Goal: Task Accomplishment & Management: Manage account settings

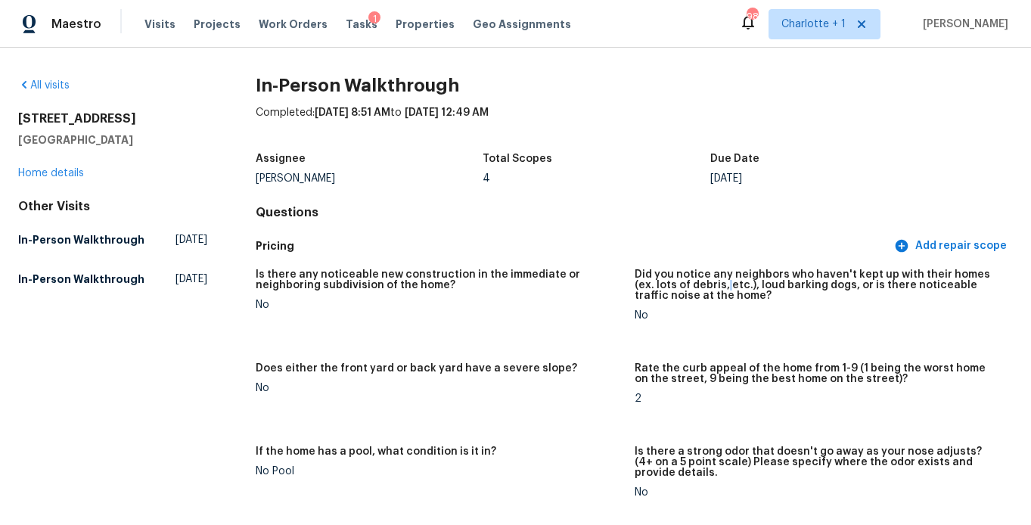
click at [697, 288] on h5 "Did you notice any neighbors who haven't kept up with their homes (ex. lots of …" at bounding box center [818, 285] width 366 height 32
drag, startPoint x: 504, startPoint y: 318, endPoint x: 535, endPoint y: 316, distance: 31.8
click at [504, 318] on figure "Is there any noticeable new construction in the immediate or neighboring subdiv…" at bounding box center [445, 307] width 378 height 76
click at [208, 22] on span "Projects" at bounding box center [217, 24] width 47 height 15
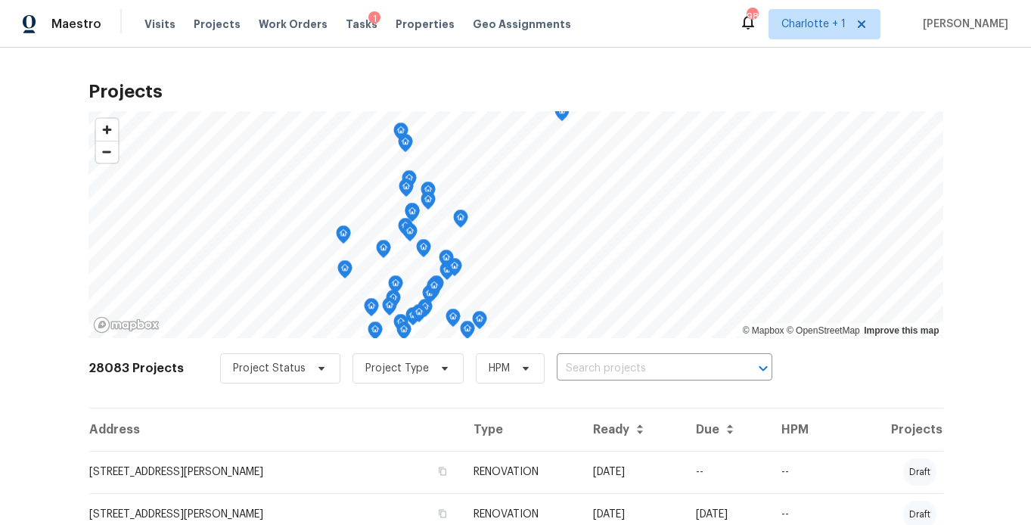
click at [65, 141] on div "Projects © Mapbox © OpenStreetMap Improve this map 28083 Projects Project Statu…" at bounding box center [515, 286] width 1031 height 477
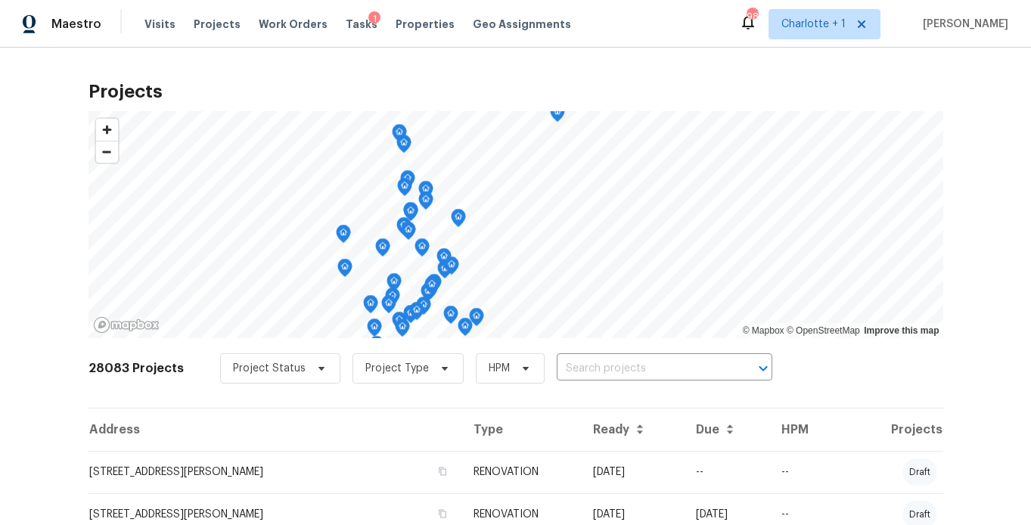
click at [51, 154] on div "Projects © Mapbox © OpenStreetMap Improve this map 28083 Projects Project Statu…" at bounding box center [515, 286] width 1031 height 477
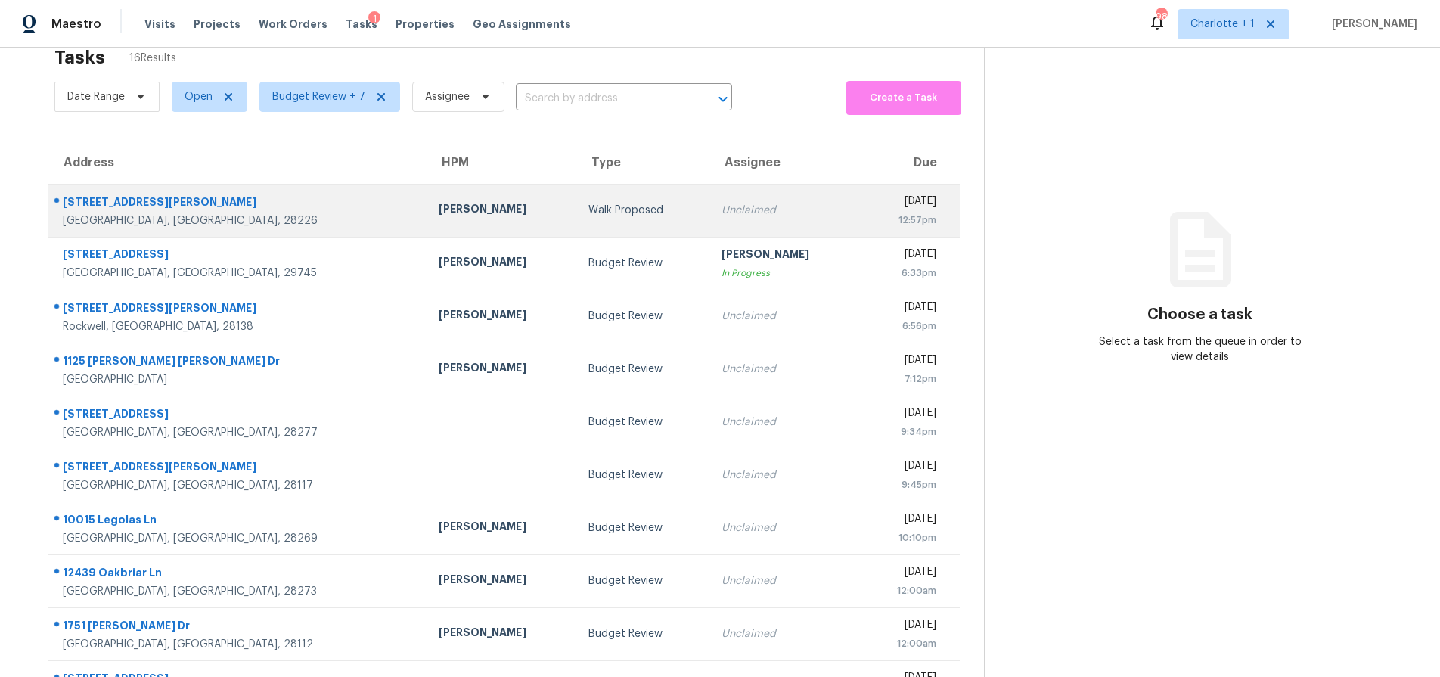
scroll to position [40, 0]
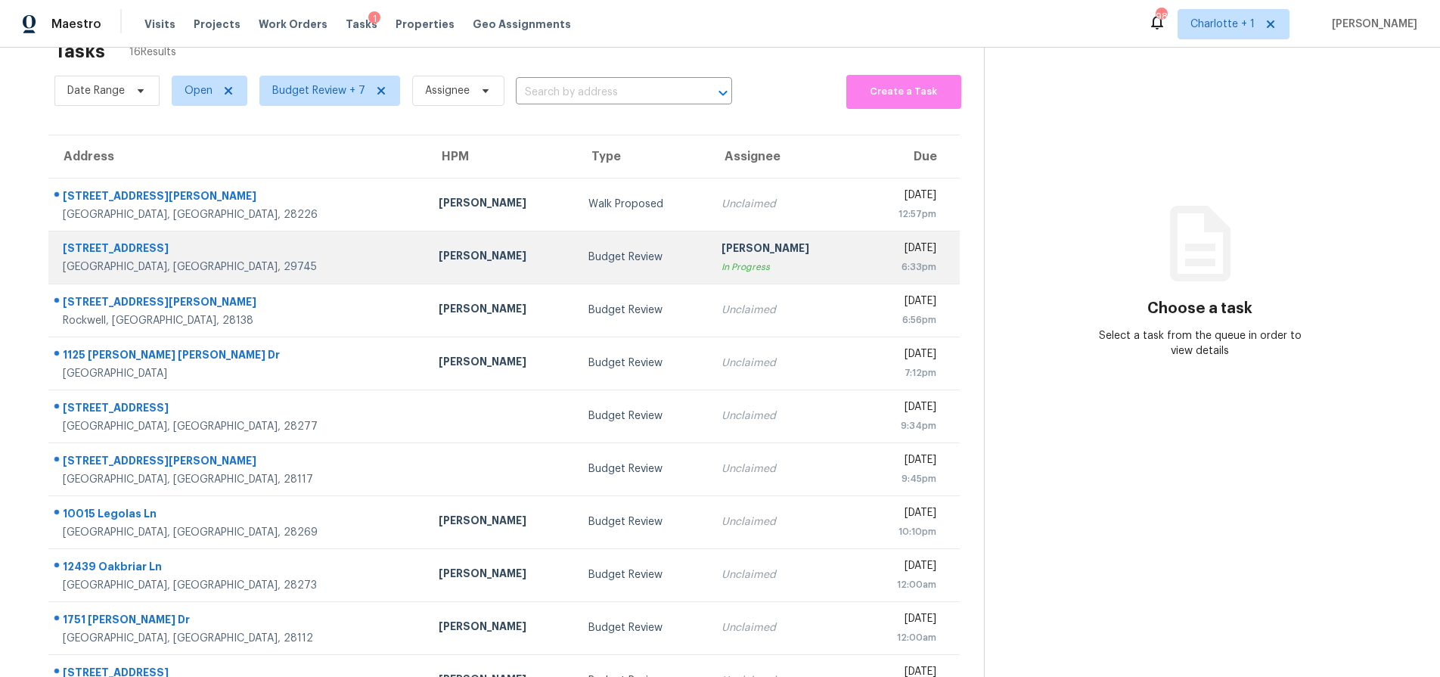
click at [427, 266] on td "Billy Towle" at bounding box center [502, 257] width 150 height 53
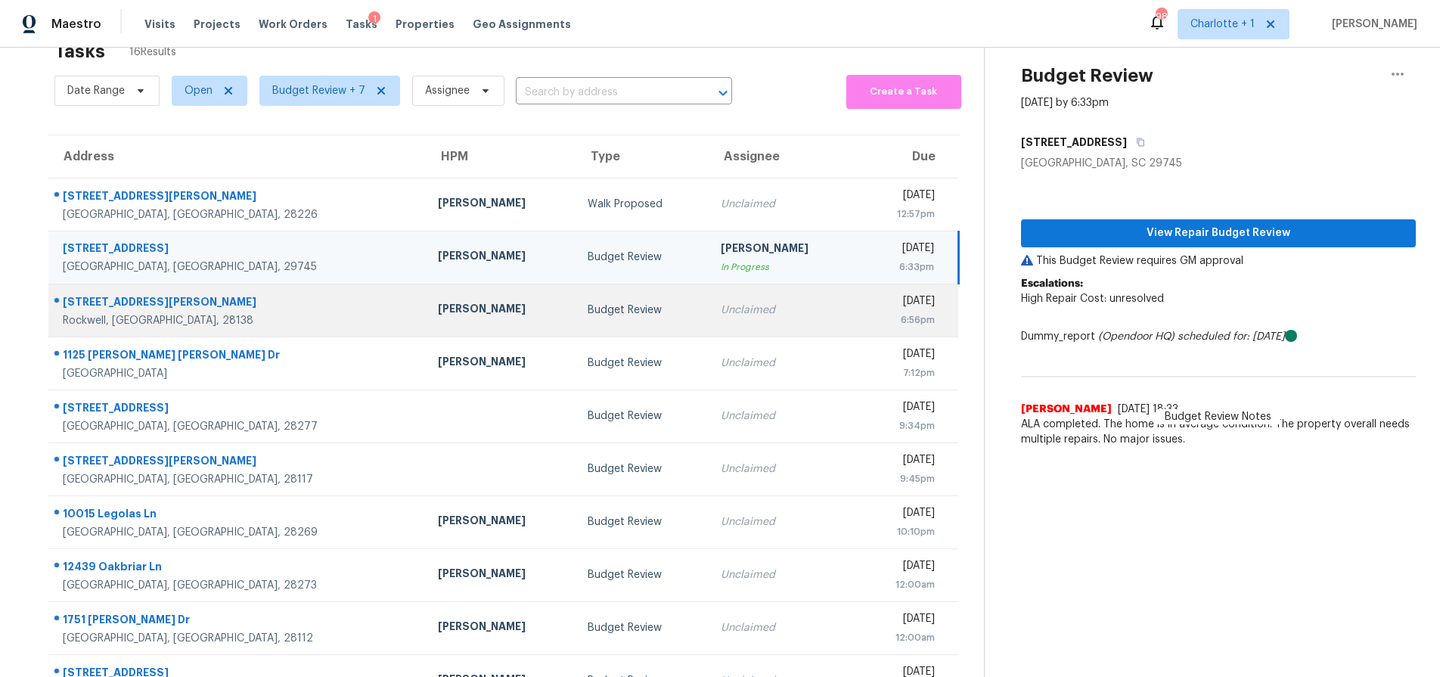
scroll to position [122, 0]
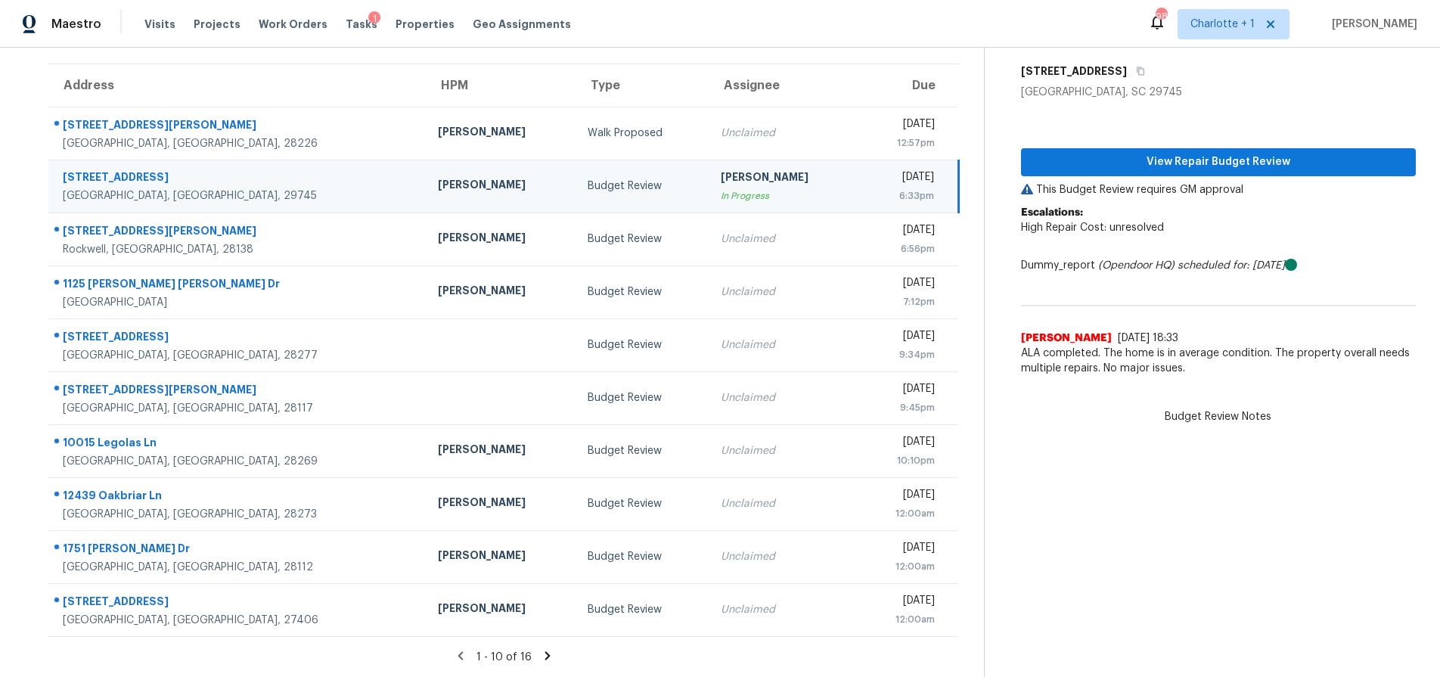
click at [541, 649] on icon at bounding box center [548, 656] width 14 height 14
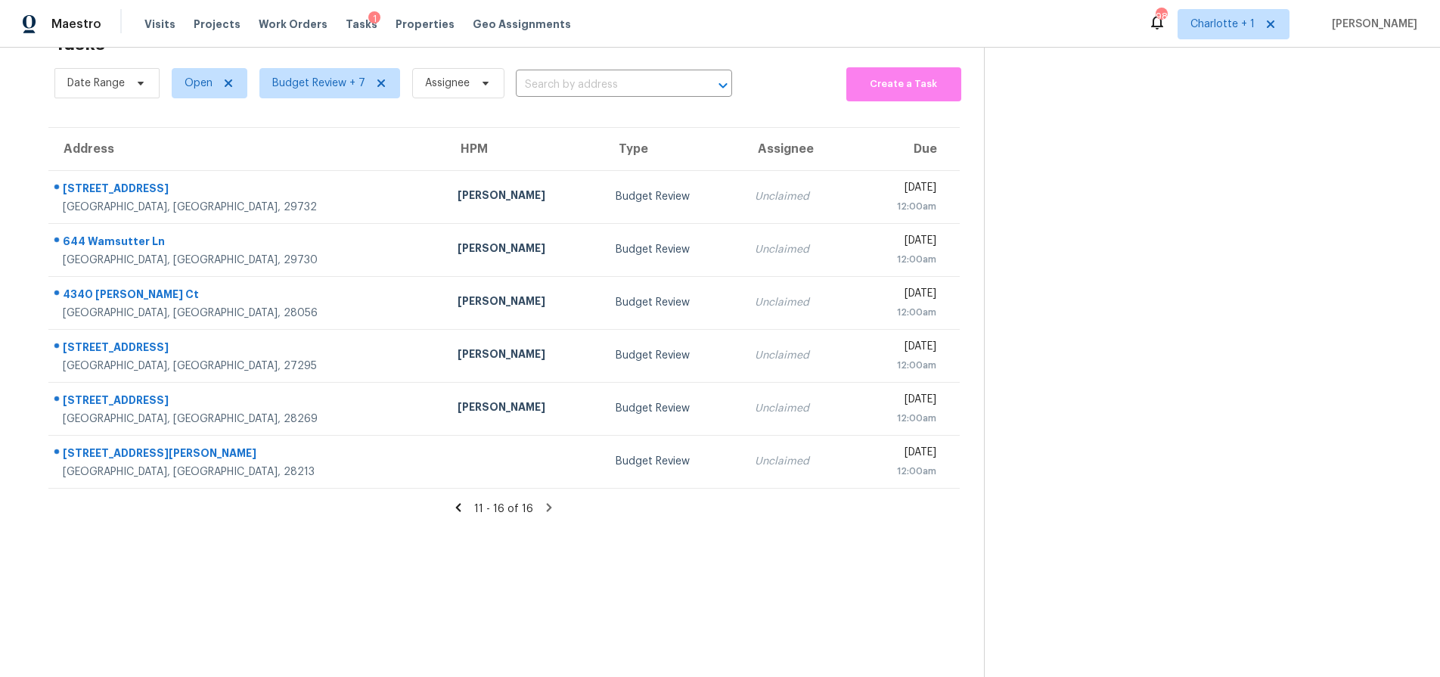
click at [453, 501] on icon at bounding box center [458, 508] width 14 height 14
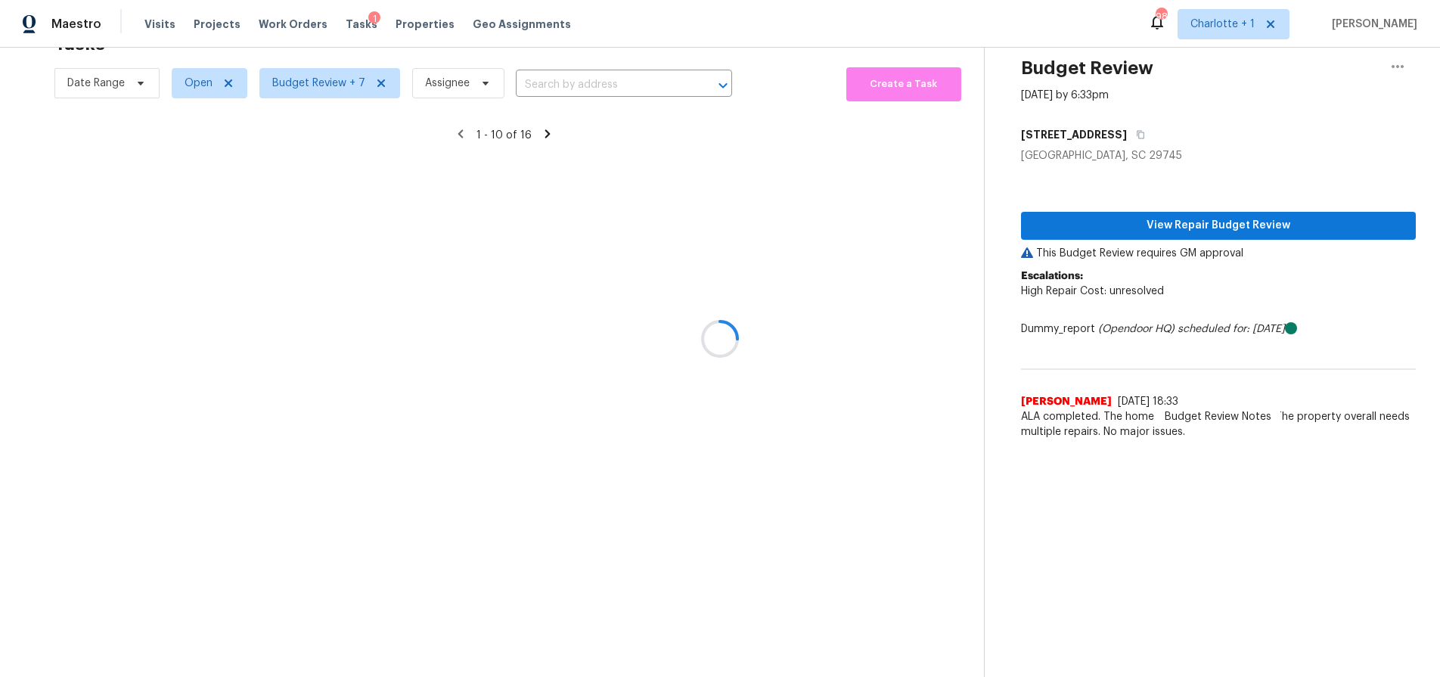
scroll to position [122, 0]
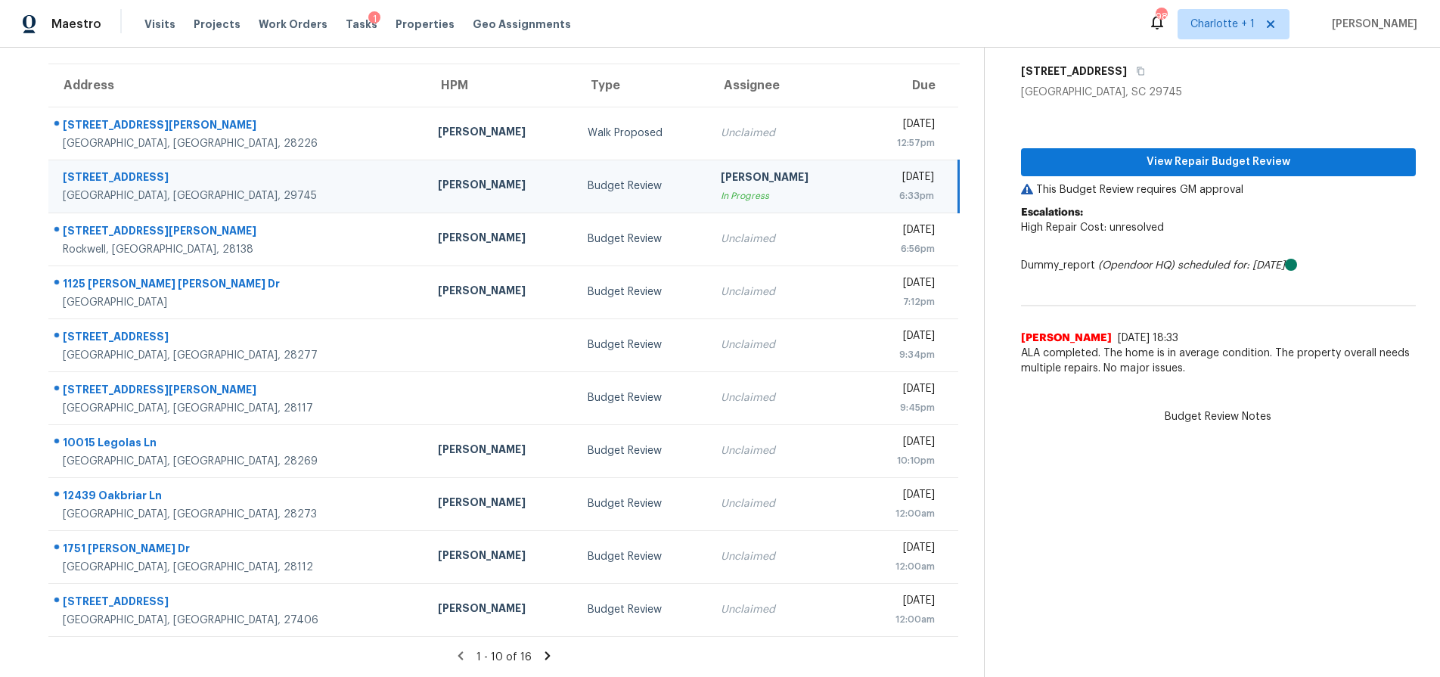
drag, startPoint x: 360, startPoint y: 197, endPoint x: 484, endPoint y: 182, distance: 124.9
click at [426, 195] on td "Billy Towle" at bounding box center [501, 186] width 150 height 53
click at [1171, 148] on button "View Repair Budget Review" at bounding box center [1218, 162] width 395 height 28
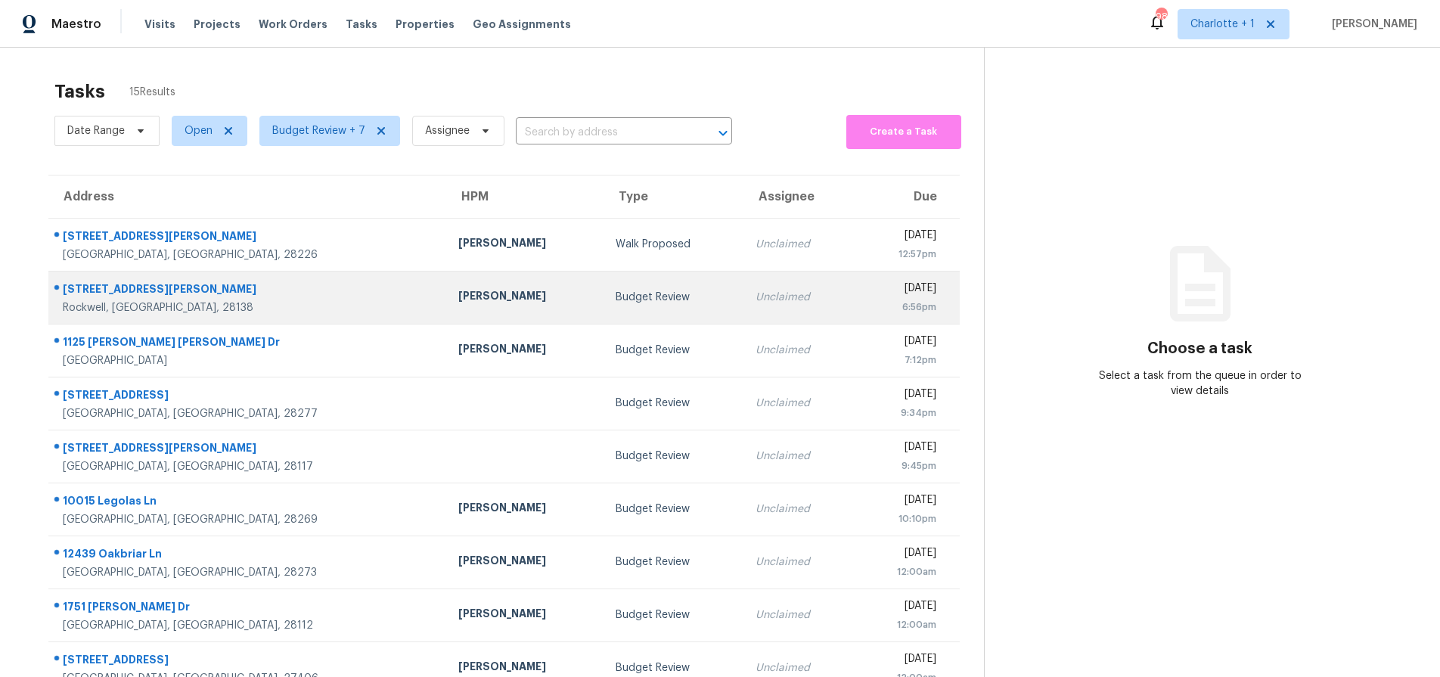
click at [271, 296] on div "1105 John Miller Rd" at bounding box center [248, 290] width 371 height 19
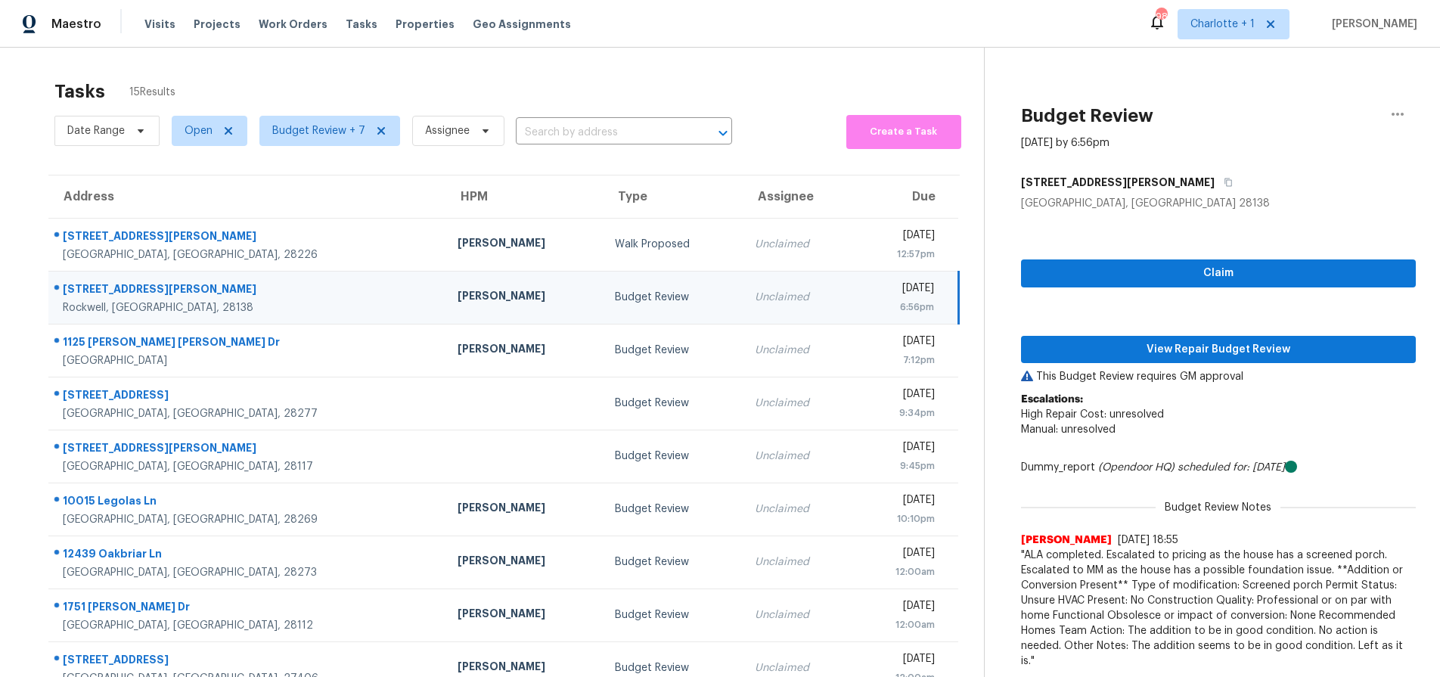
click at [240, 277] on td "1105 John Miller Rd Rockwell, NC, 28138" at bounding box center [246, 297] width 397 height 53
click at [1118, 343] on span "View Repair Budget Review" at bounding box center [1218, 349] width 371 height 19
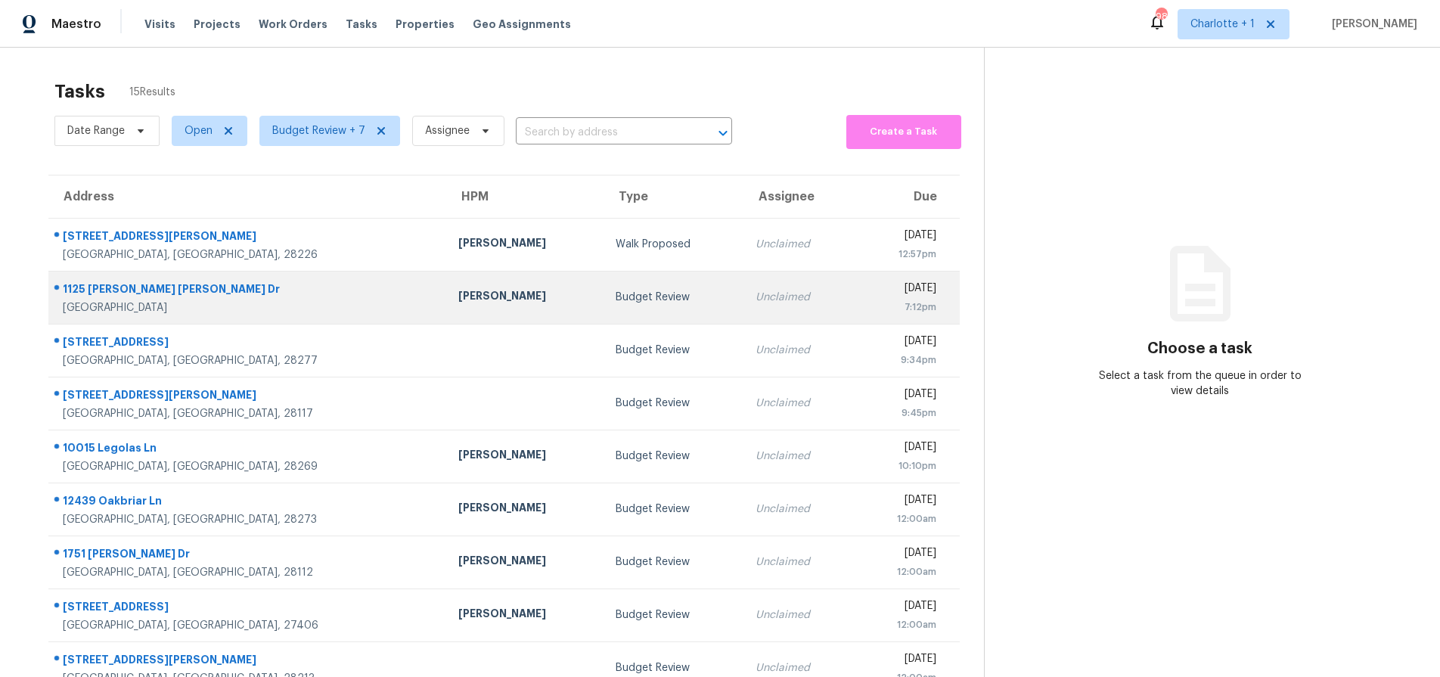
click at [458, 294] on div "[PERSON_NAME]" at bounding box center [525, 297] width 134 height 19
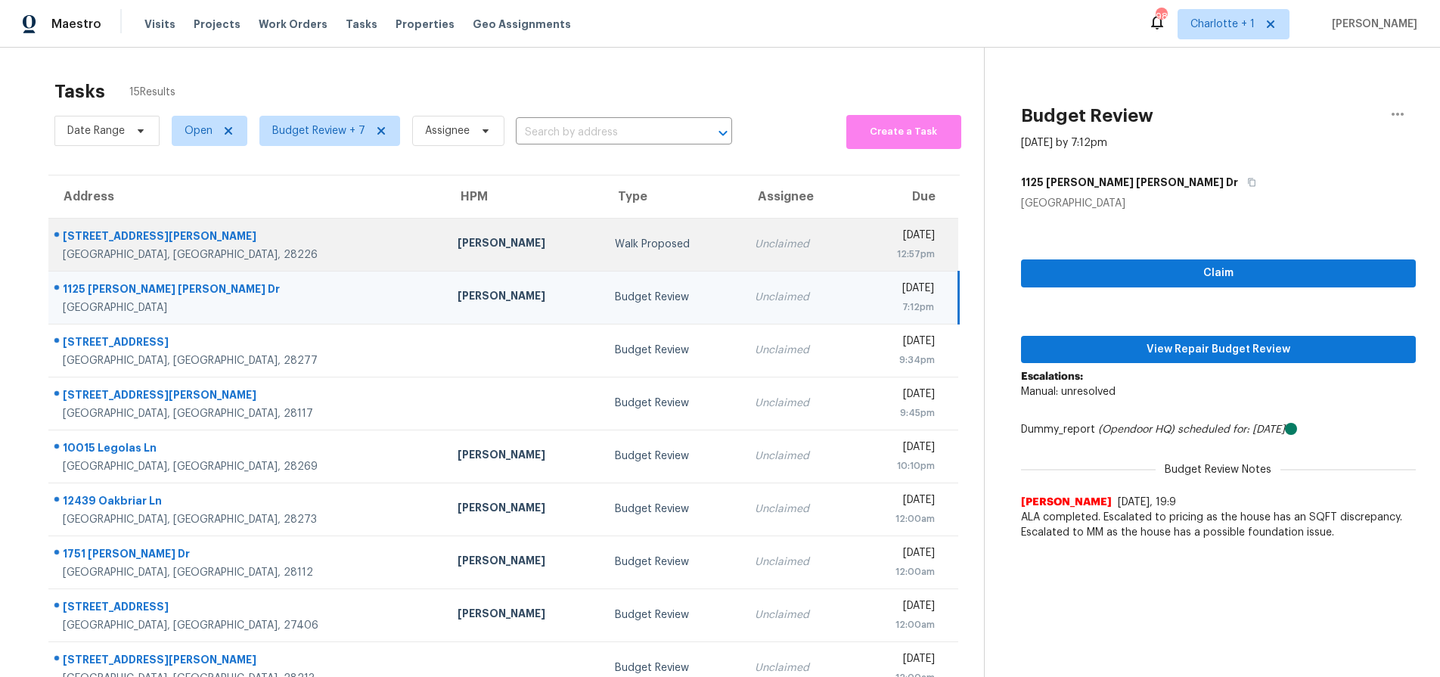
click at [253, 254] on div "[GEOGRAPHIC_DATA], [GEOGRAPHIC_DATA], 28226" at bounding box center [248, 254] width 371 height 15
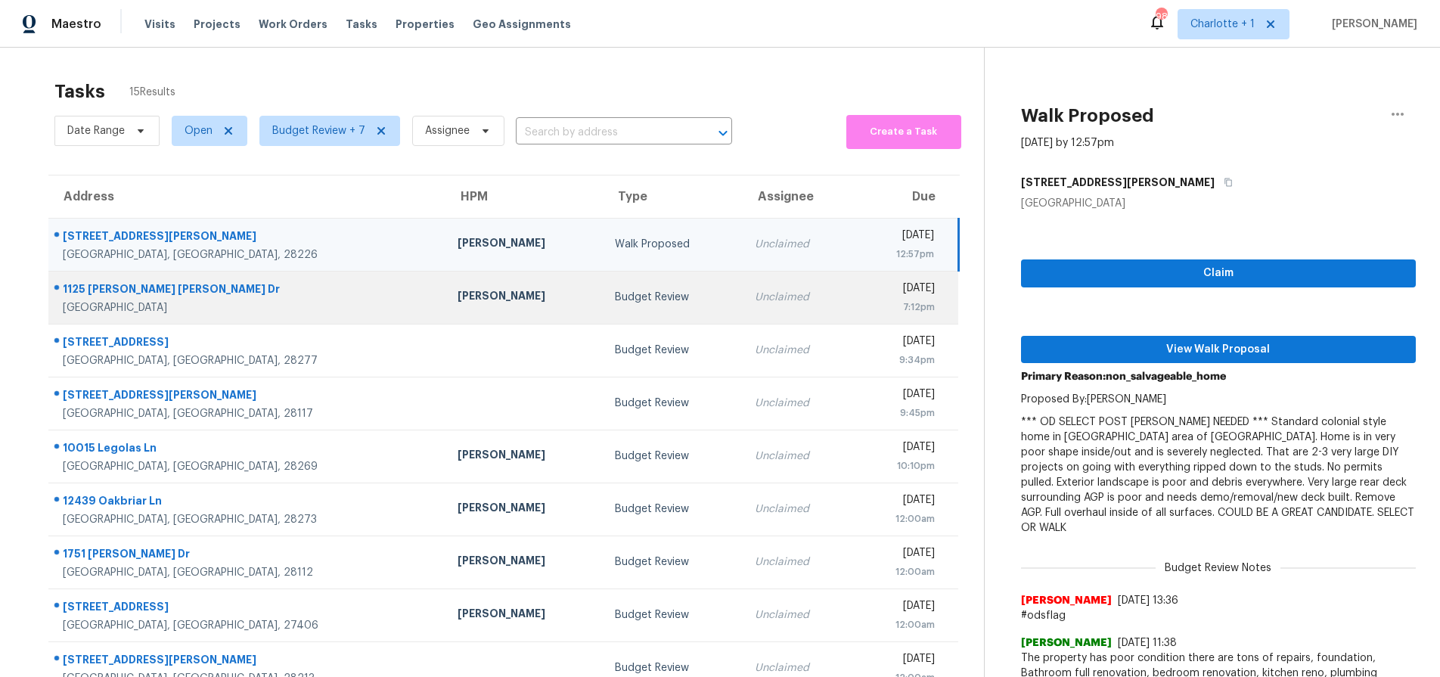
drag, startPoint x: 254, startPoint y: 292, endPoint x: 265, endPoint y: 292, distance: 10.6
click at [253, 291] on div "1125 [PERSON_NAME] [PERSON_NAME] Dr" at bounding box center [248, 290] width 371 height 19
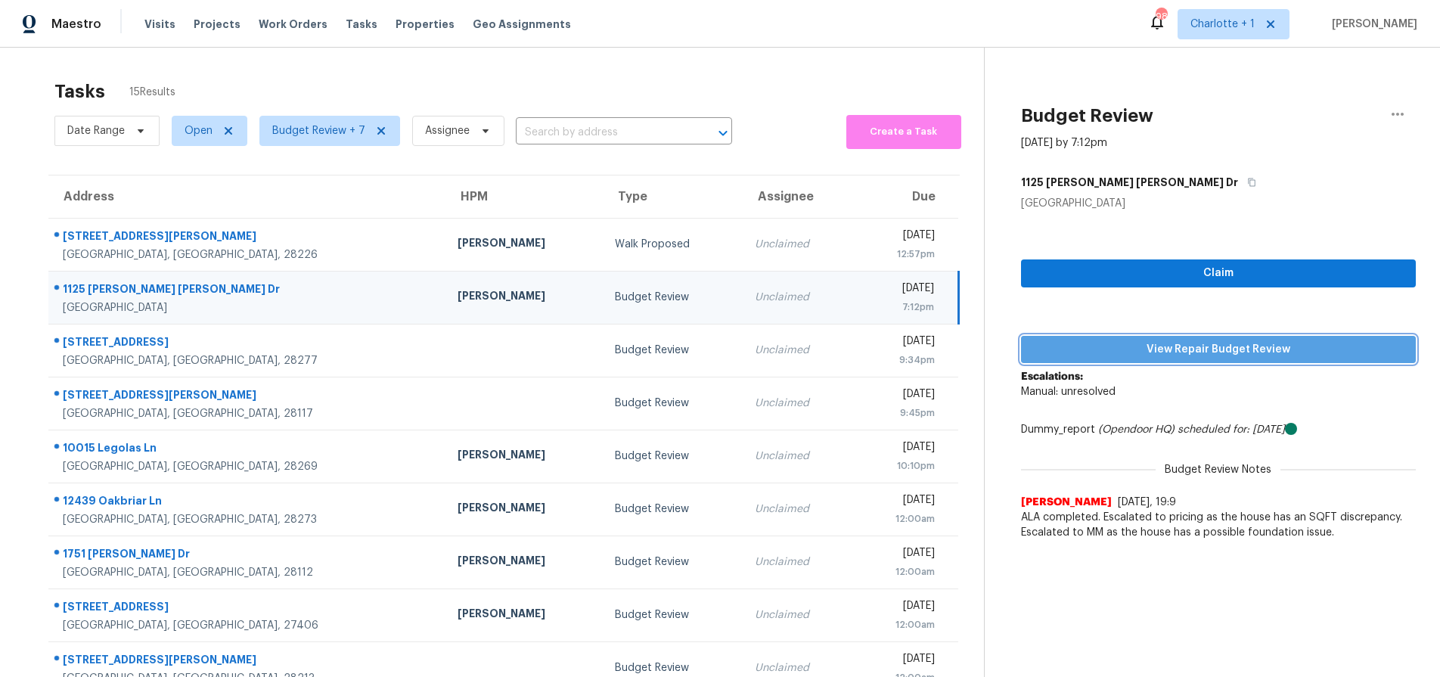
click at [1107, 349] on span "View Repair Budget Review" at bounding box center [1218, 349] width 371 height 19
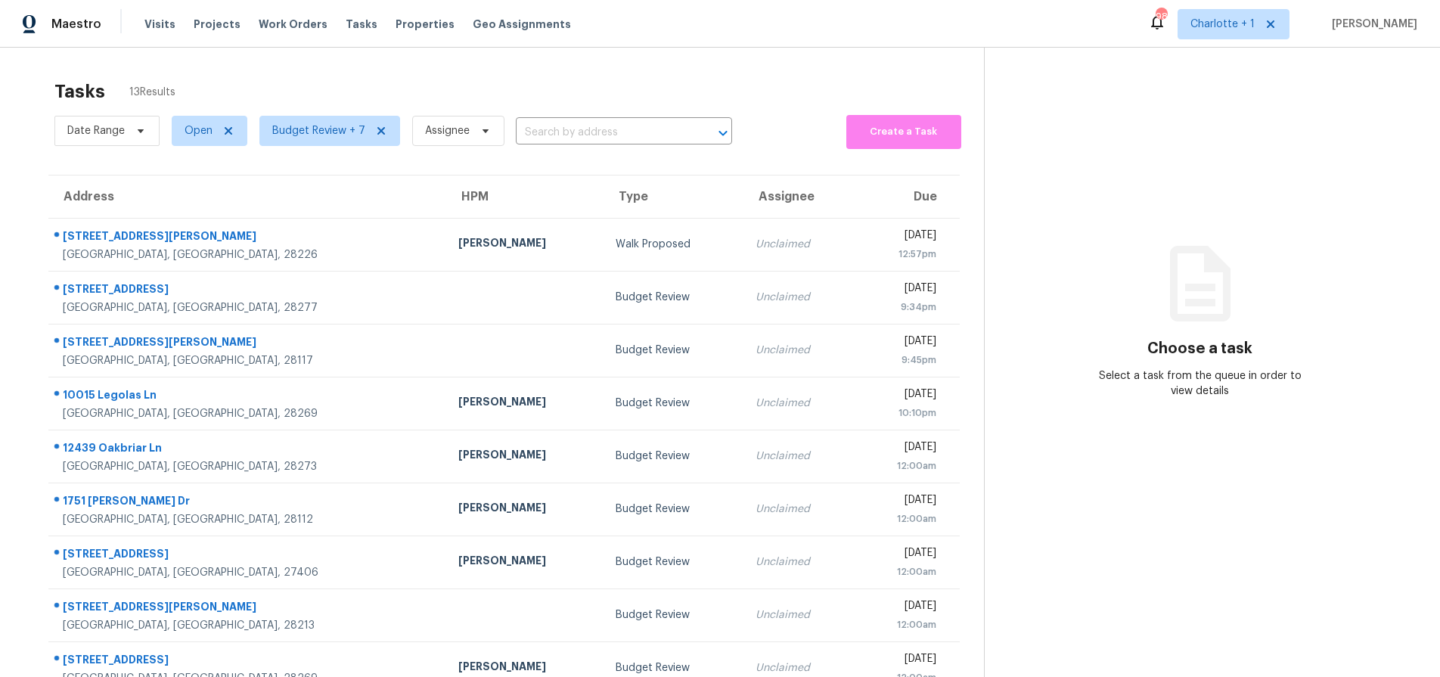
click at [176, 79] on div "Tasks 13 Results" at bounding box center [518, 91] width 929 height 39
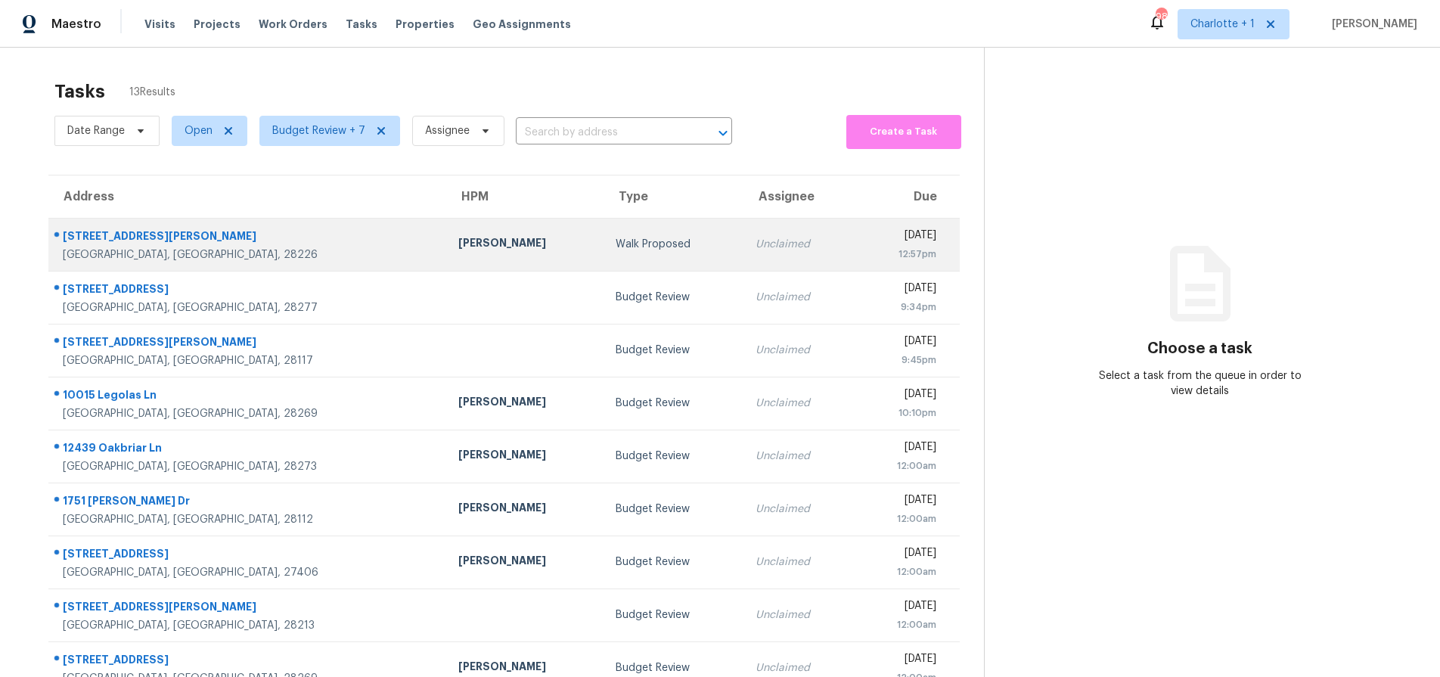
click at [257, 237] on div "[STREET_ADDRESS][PERSON_NAME]" at bounding box center [248, 237] width 371 height 19
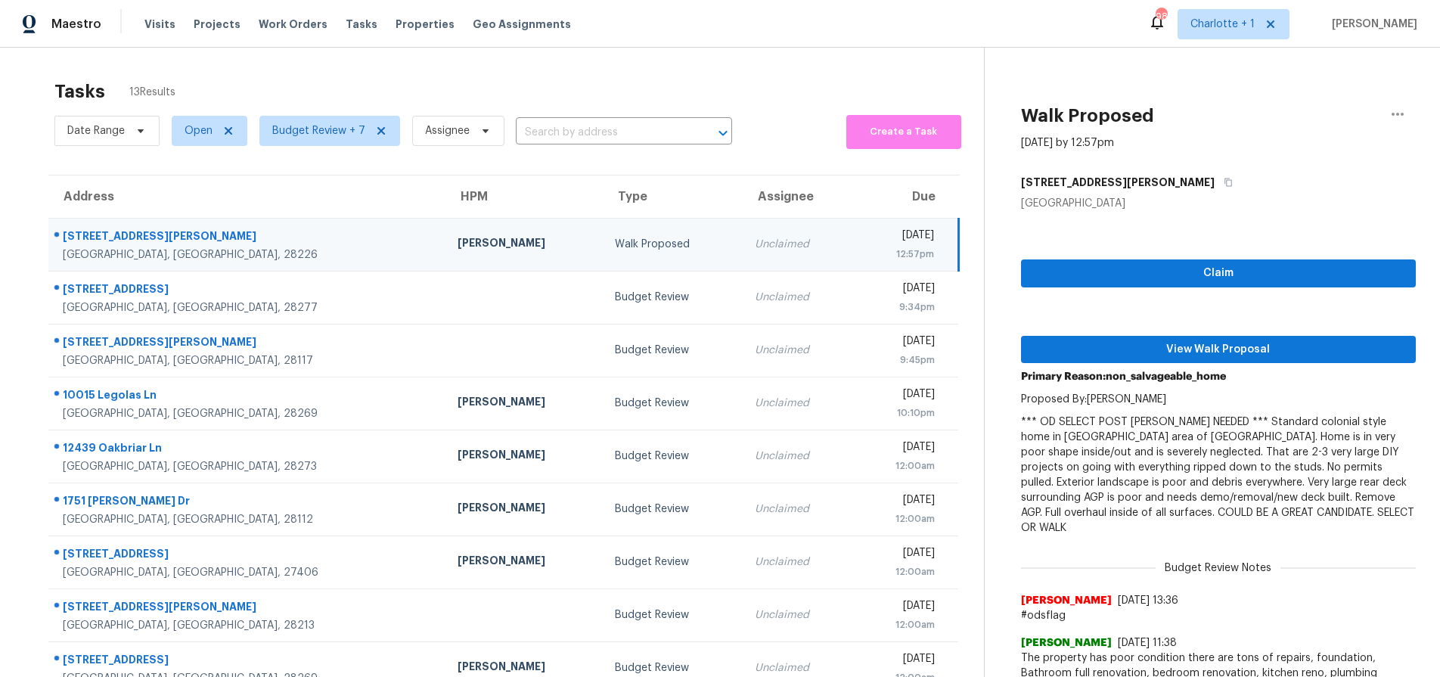
click at [386, 69] on div "Tasks 13 Results Date Range Open Budget Review + 7 Assignee ​ Create a Task Add…" at bounding box center [720, 418] width 1440 height 740
click at [698, 67] on div "Tasks 13 Results Date Range Open Budget Review + 7 Assignee ​ Create a Task Add…" at bounding box center [720, 418] width 1440 height 740
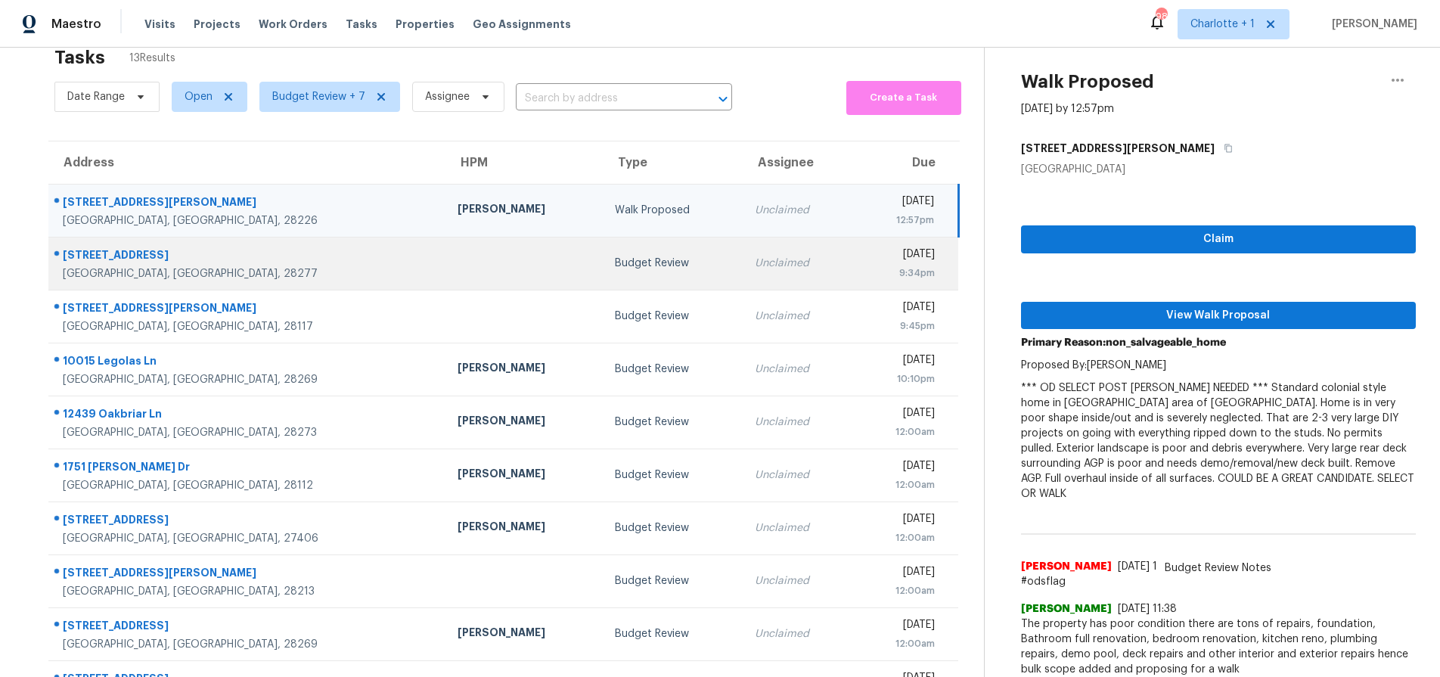
scroll to position [35, 0]
click at [464, 270] on td at bounding box center [523, 262] width 157 height 53
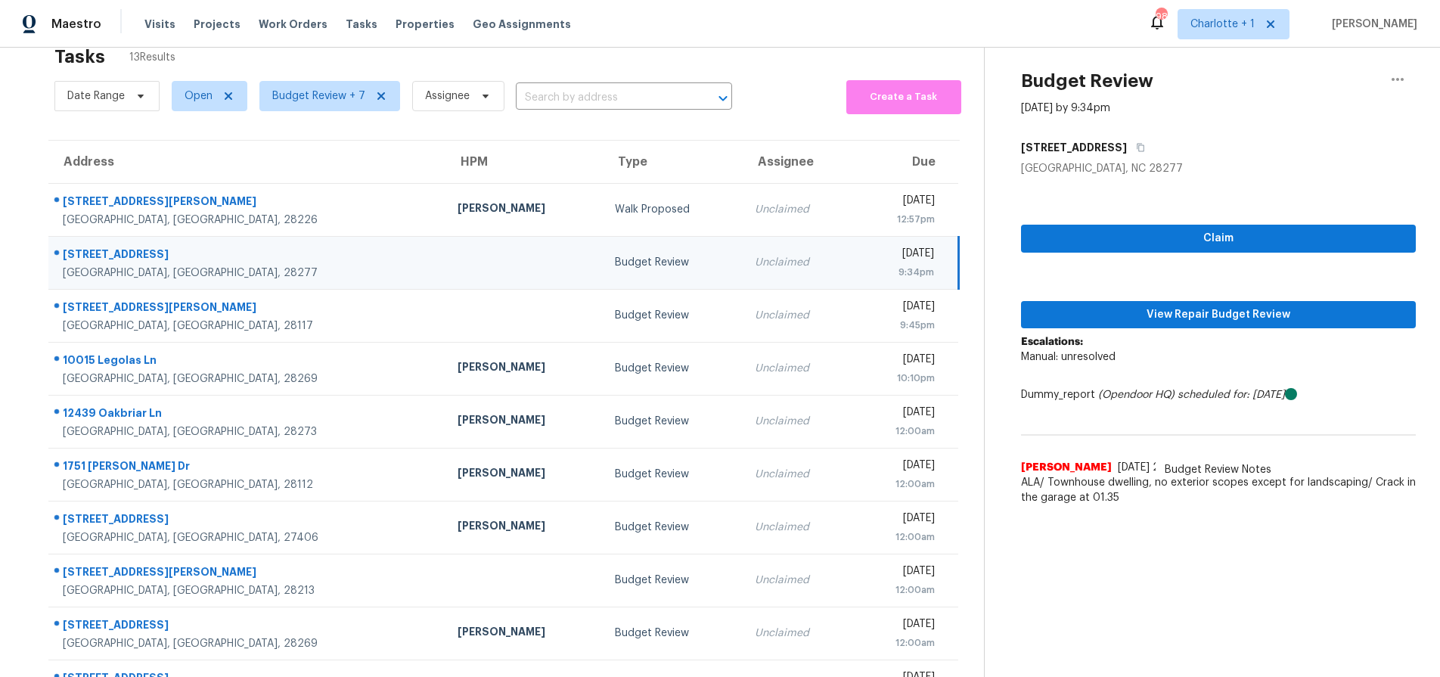
click at [212, 262] on div "12005 Bordeaux St" at bounding box center [248, 256] width 371 height 19
click at [1147, 318] on span "View Repair Budget Review" at bounding box center [1218, 315] width 371 height 19
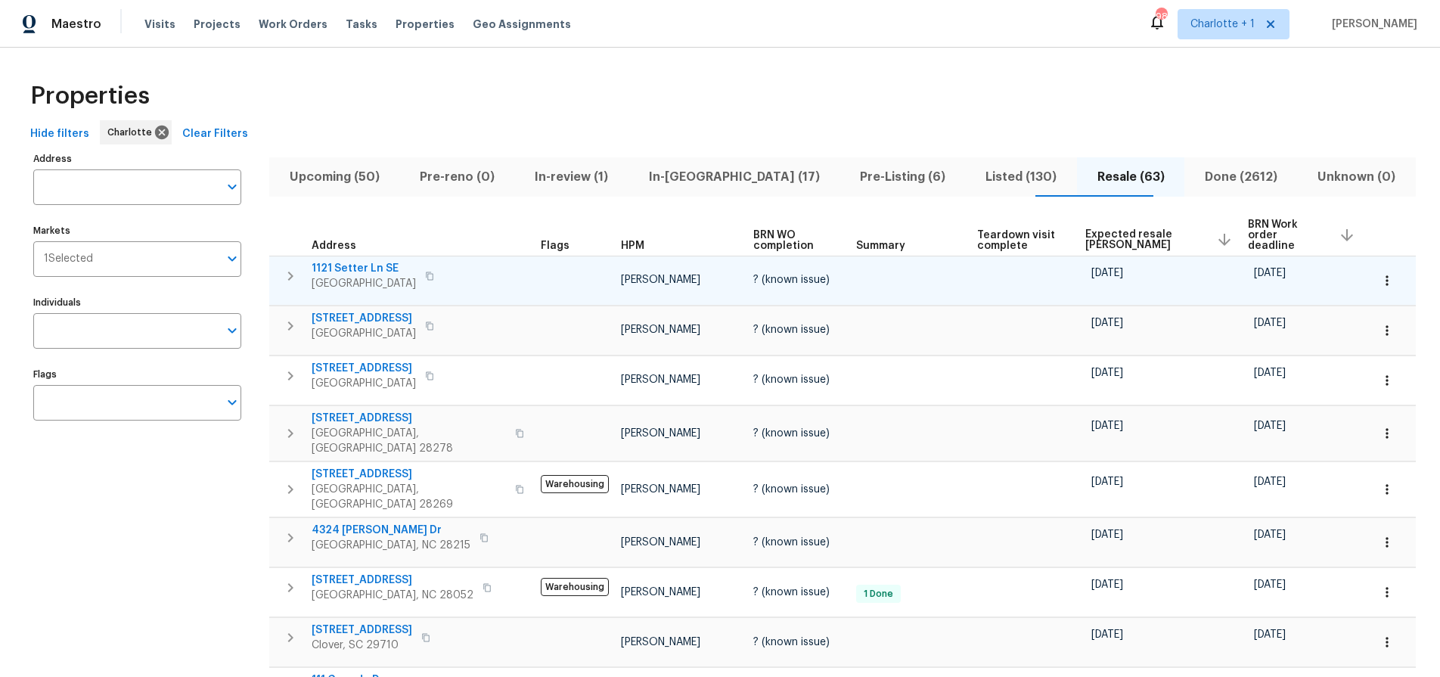
click at [1117, 256] on td "[DATE]" at bounding box center [1160, 280] width 163 height 49
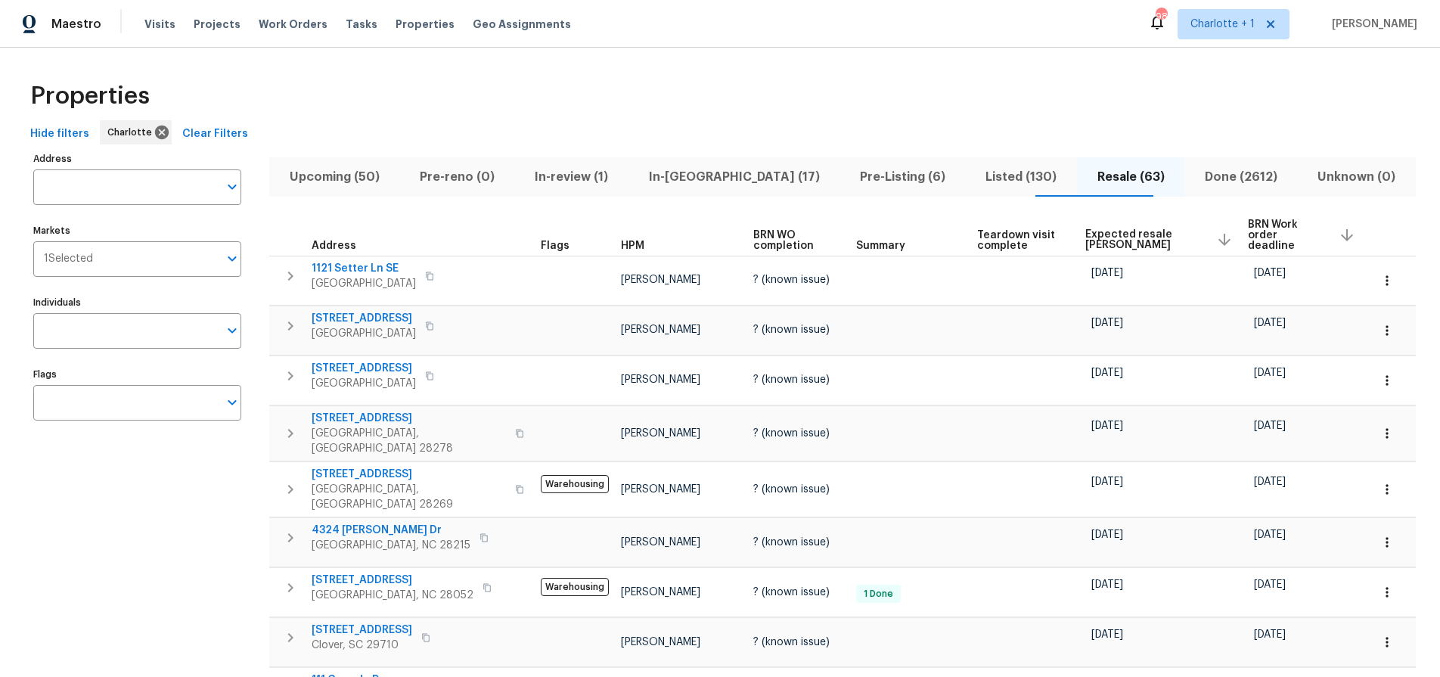
click at [1097, 234] on span "Expected resale [PERSON_NAME]" at bounding box center [1144, 239] width 119 height 21
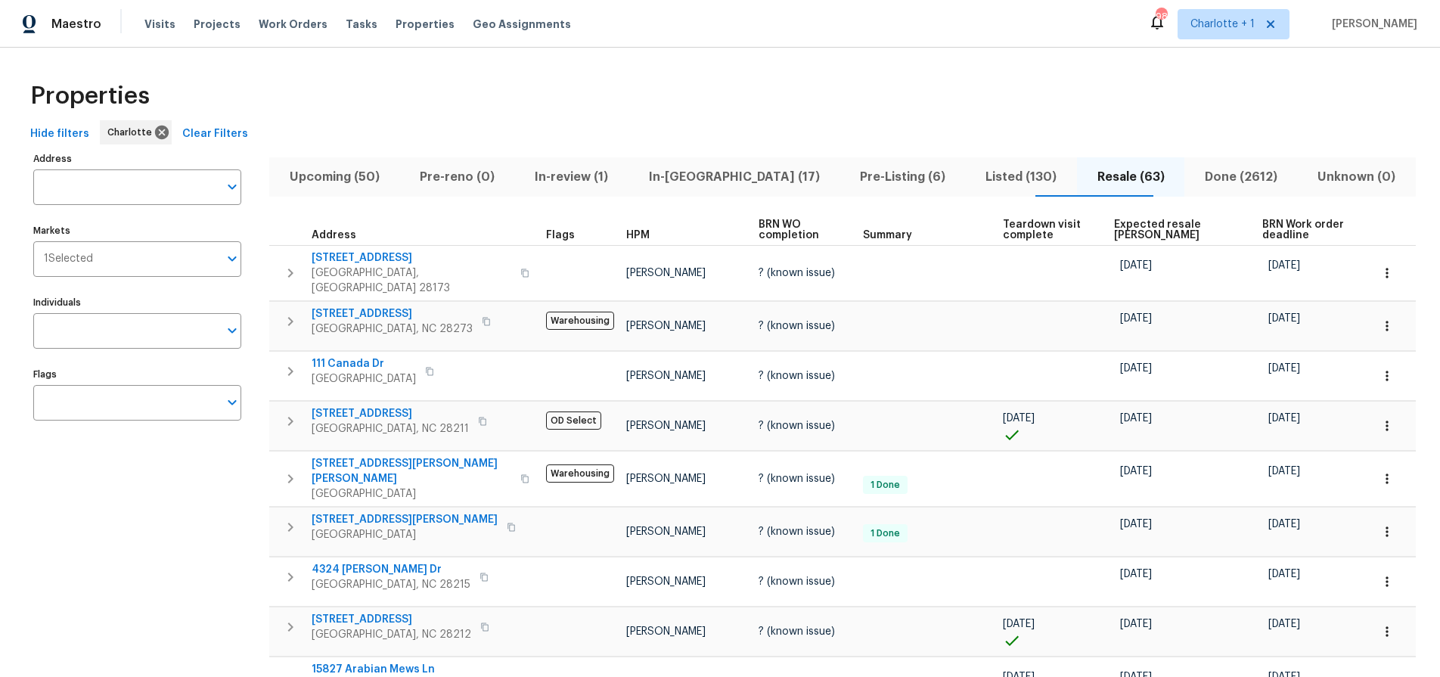
click at [1114, 229] on span "Expected resale COE" at bounding box center [1175, 229] width 123 height 21
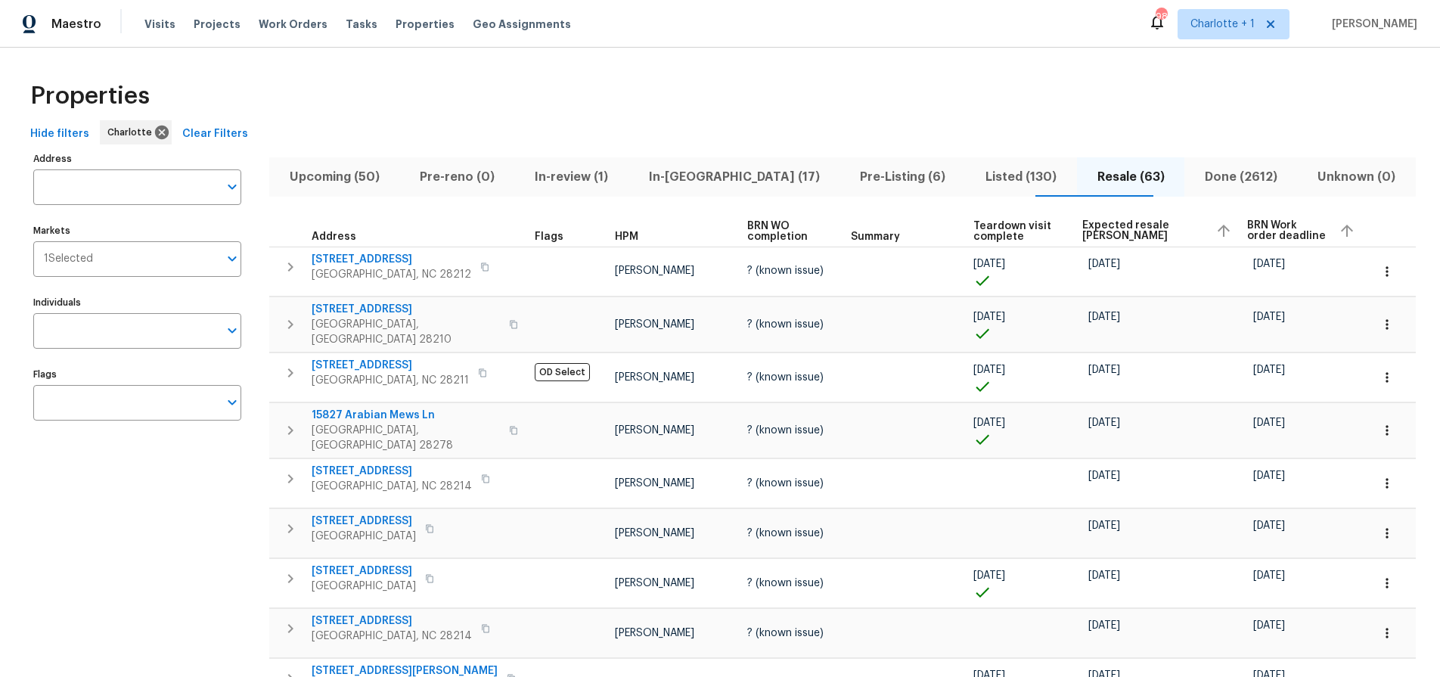
click at [1111, 225] on span "Expected resale COE" at bounding box center [1142, 230] width 120 height 21
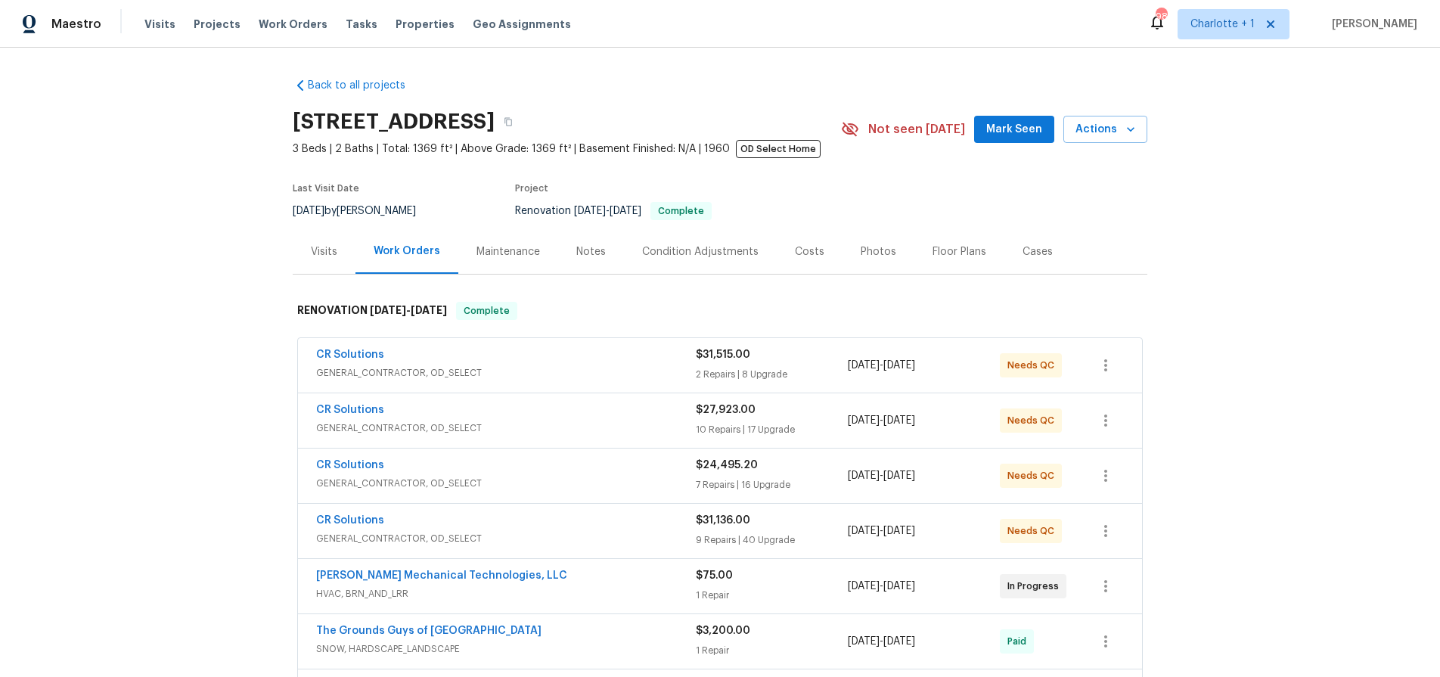
click at [320, 252] on div "Visits" at bounding box center [324, 251] width 26 height 15
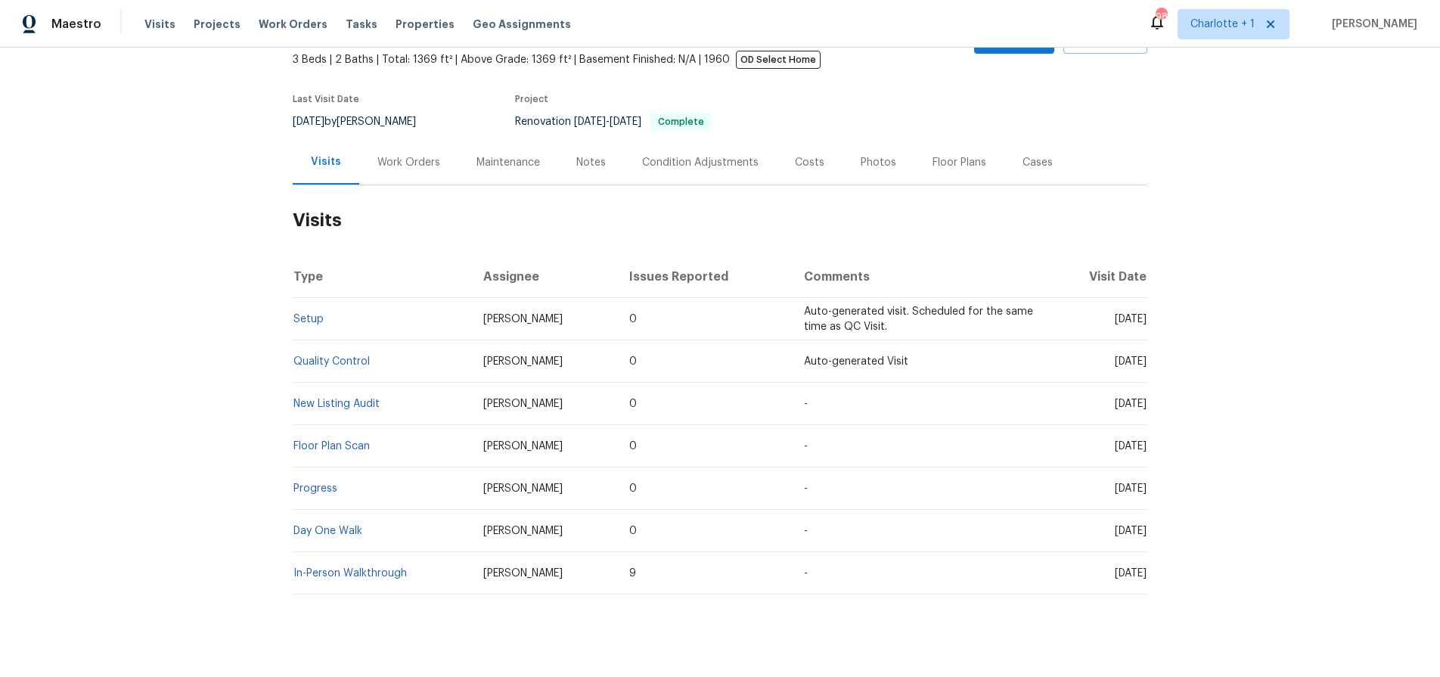
scroll to position [95, 0]
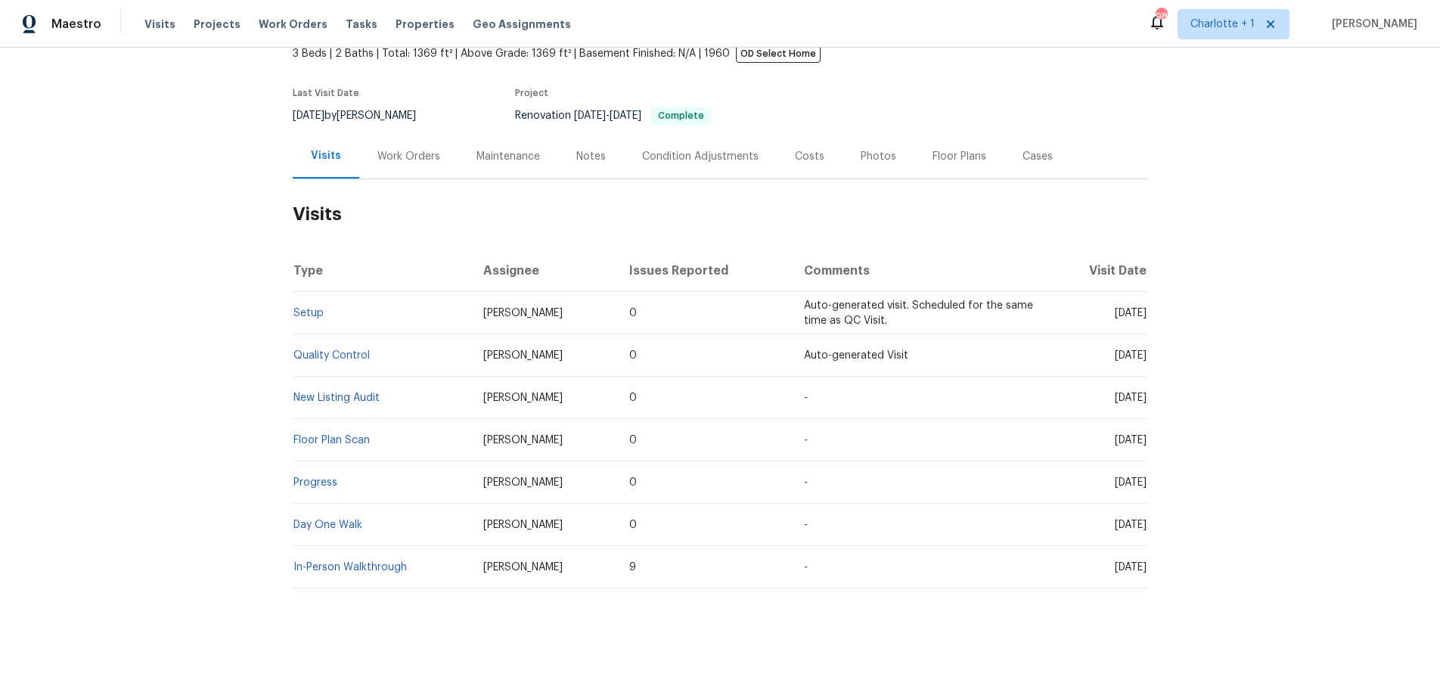
click at [507, 393] on span "[PERSON_NAME]" at bounding box center [522, 398] width 79 height 11
click at [339, 393] on link "New Listing Audit" at bounding box center [336, 398] width 86 height 11
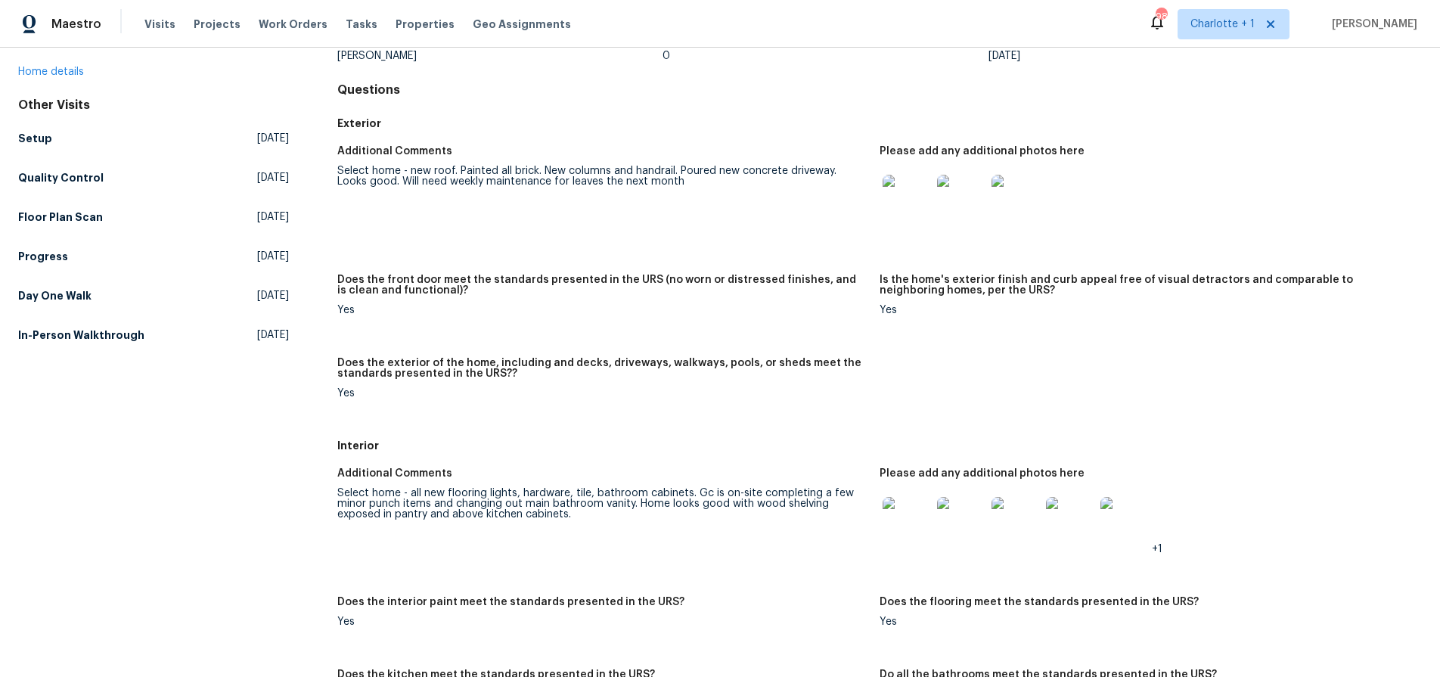
scroll to position [134, 0]
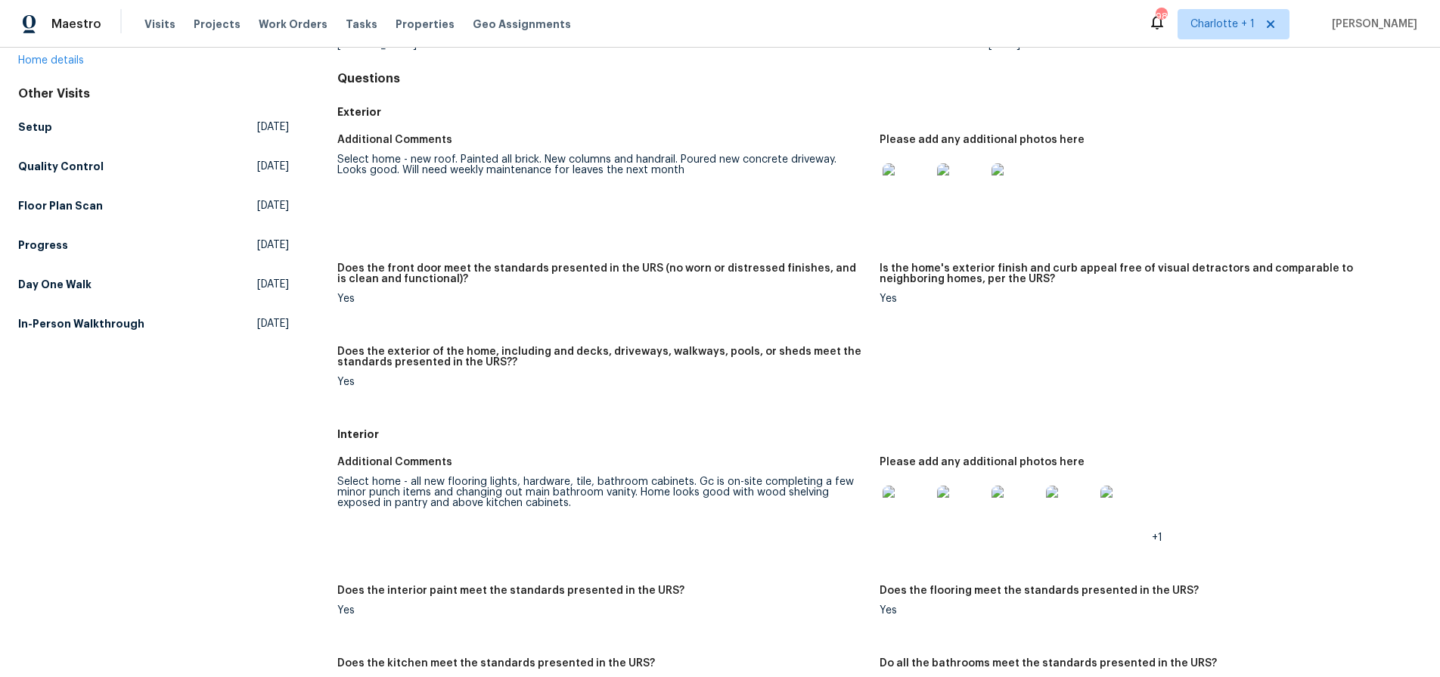
click at [880, 195] on div at bounding box center [907, 187] width 54 height 67
click at [886, 194] on img at bounding box center [907, 187] width 48 height 48
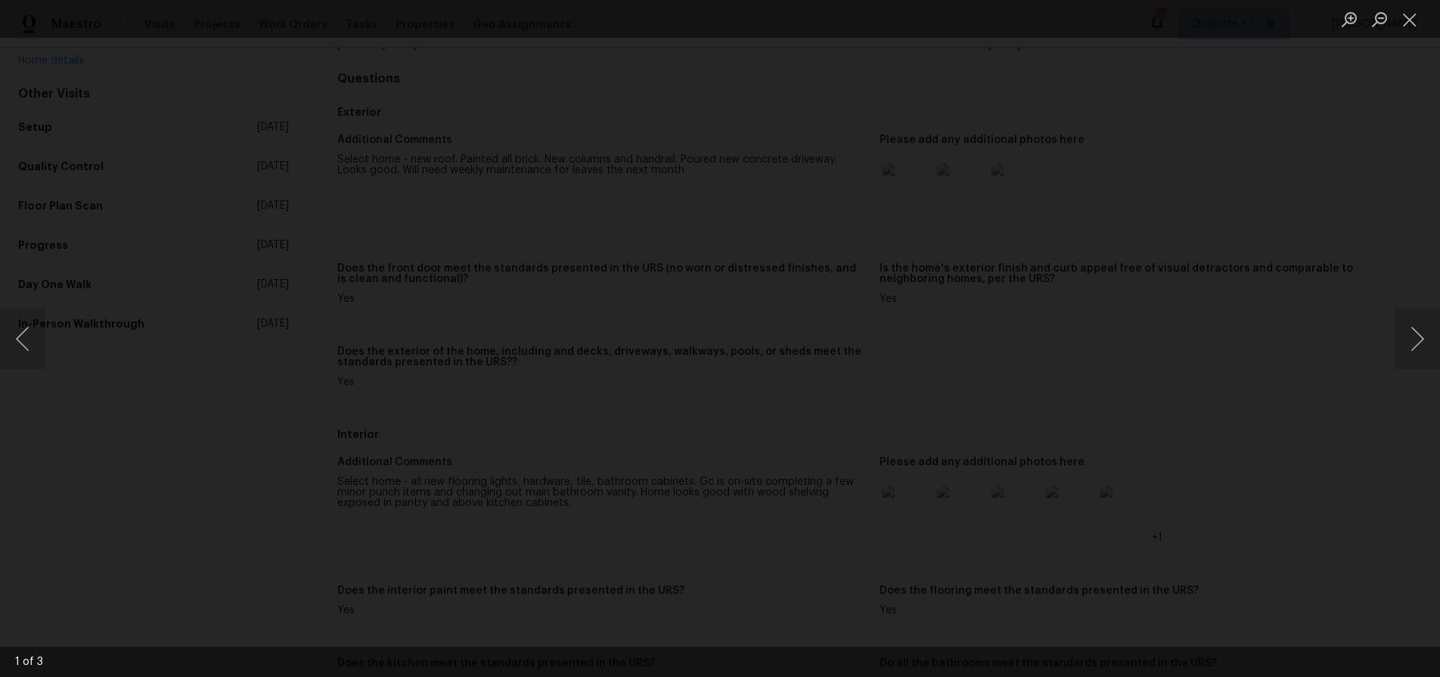
click at [1324, 295] on div "Lightbox" at bounding box center [720, 338] width 1440 height 677
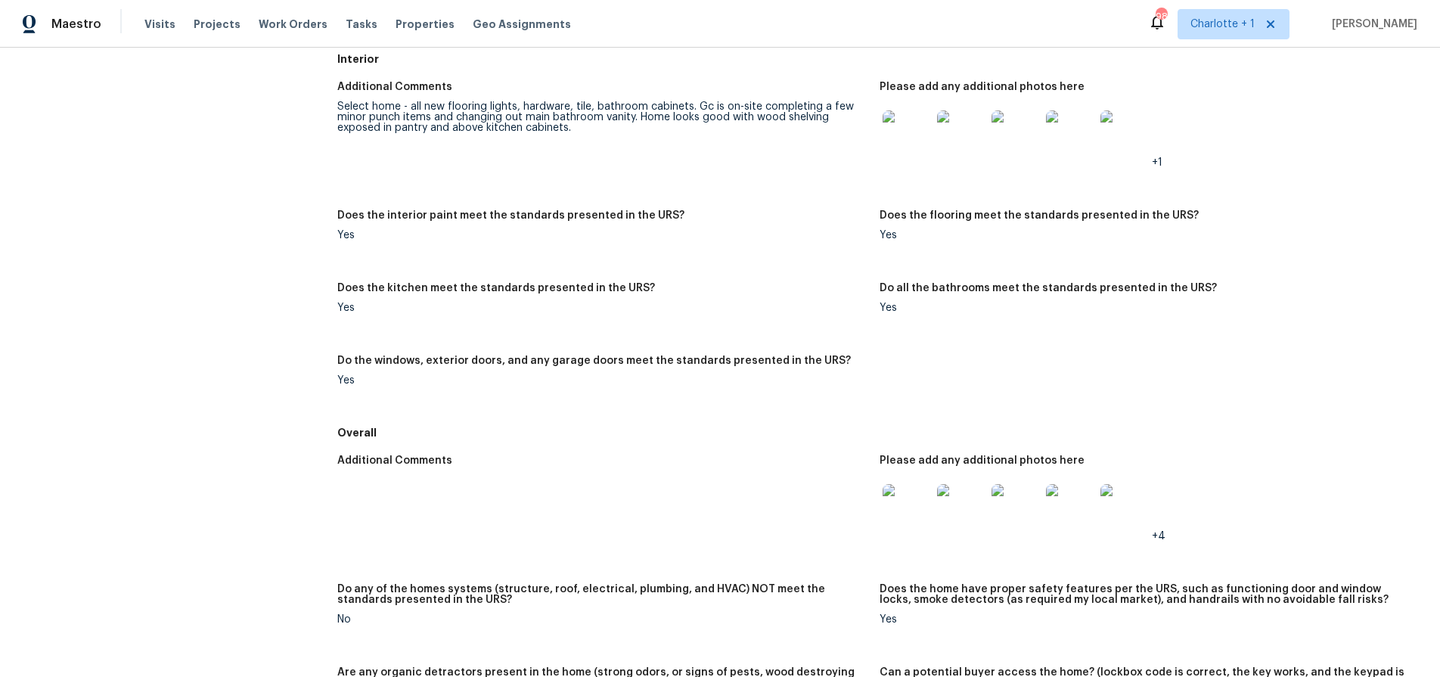
scroll to position [0, 0]
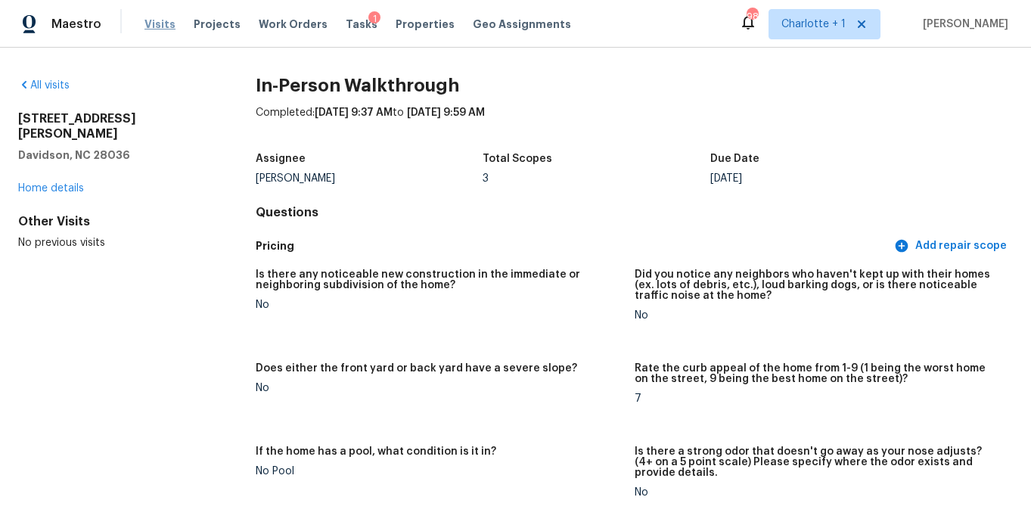
click at [159, 19] on span "Visits" at bounding box center [159, 24] width 31 height 15
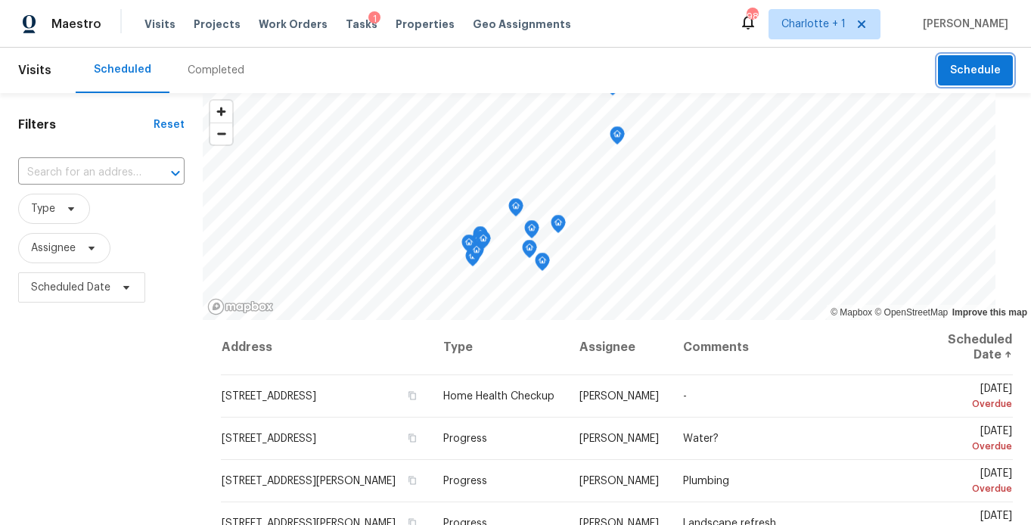
click at [978, 76] on span "Schedule" at bounding box center [975, 70] width 51 height 19
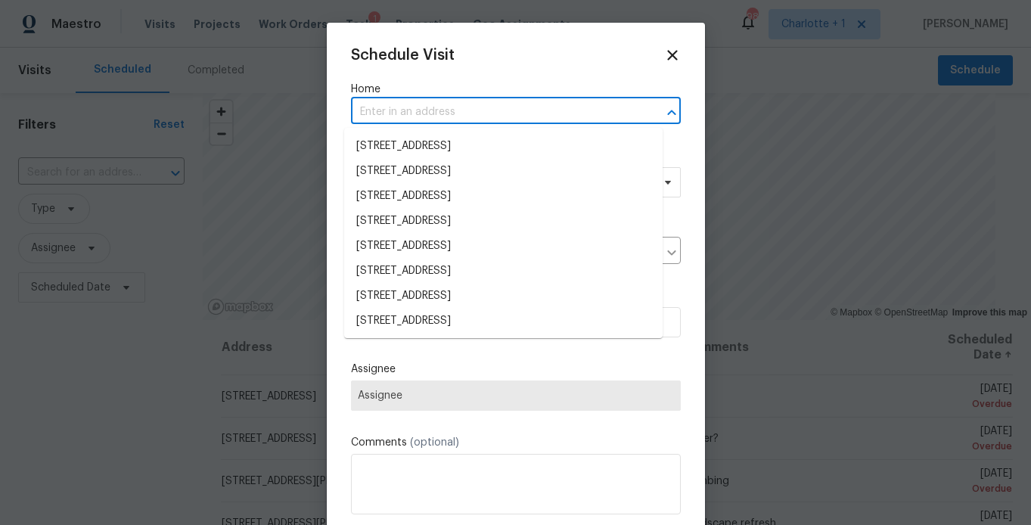
click at [515, 121] on input "text" at bounding box center [494, 112] width 287 height 23
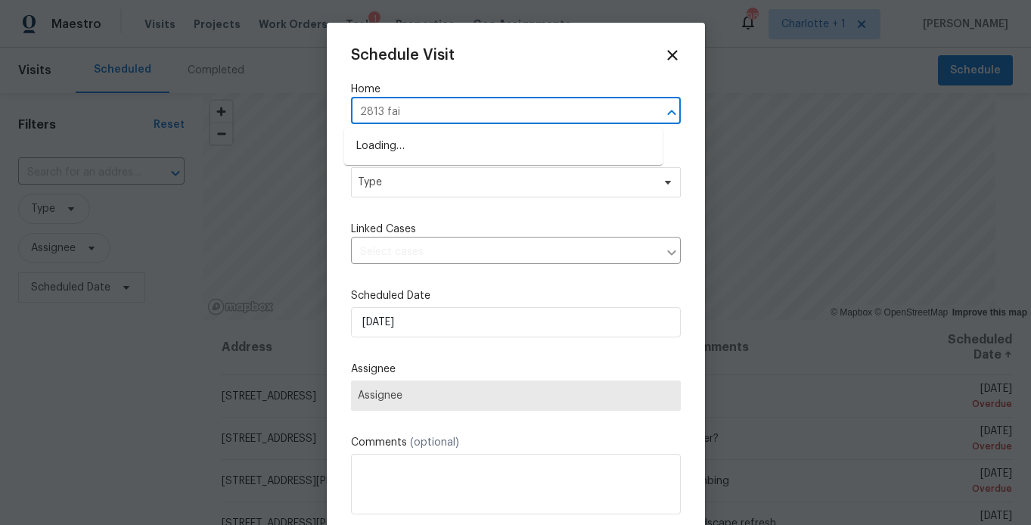
type input "2813 fair"
click at [489, 154] on li "2813 Faircroft Way, Monroe, NC 28110" at bounding box center [503, 146] width 318 height 25
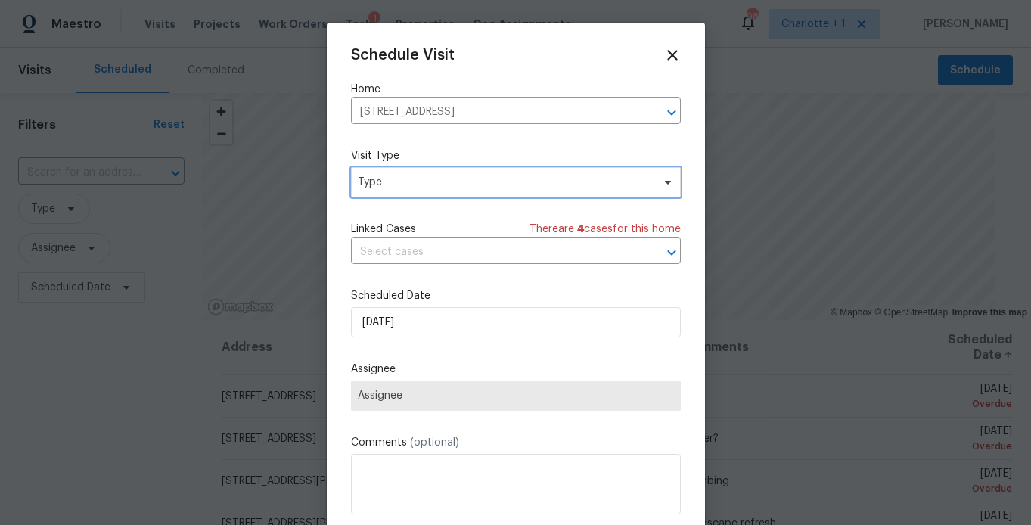
click at [436, 172] on span "Type" at bounding box center [516, 182] width 330 height 30
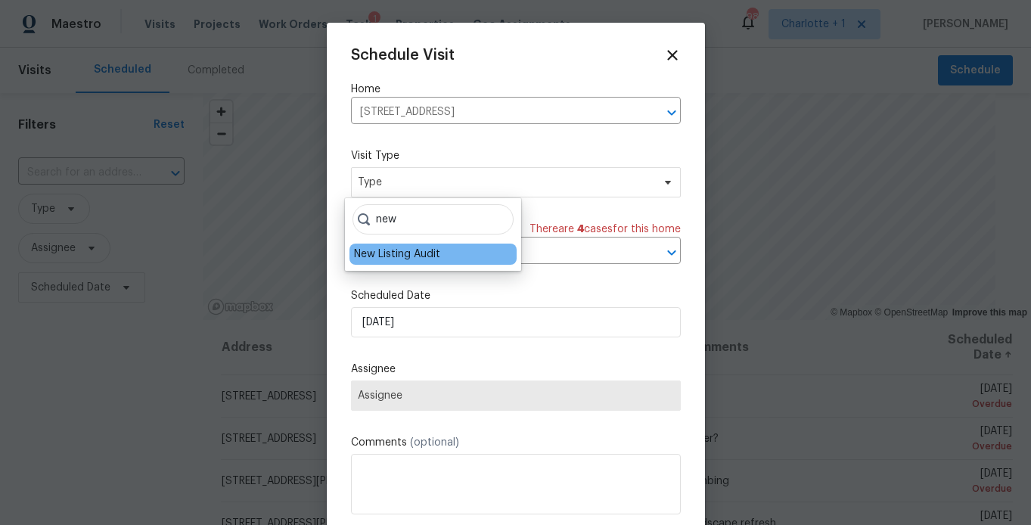
type input "new"
click at [400, 248] on div "New Listing Audit" at bounding box center [397, 254] width 86 height 15
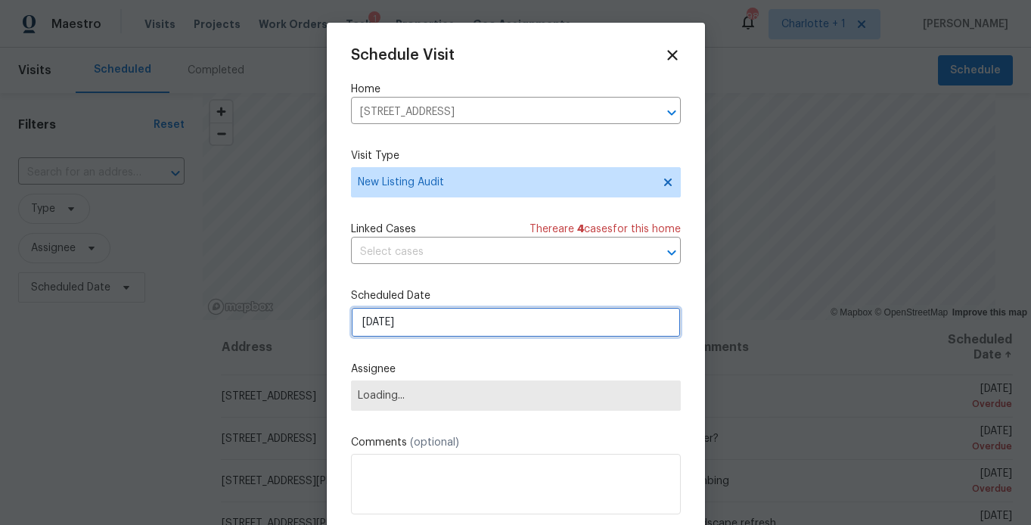
click at [421, 325] on input "10/5/2025" at bounding box center [516, 322] width 330 height 30
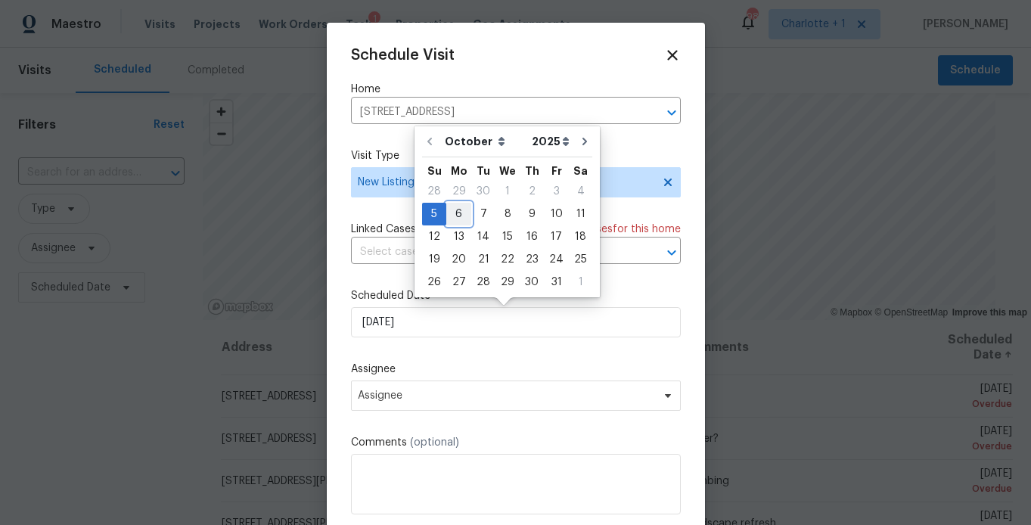
click at [458, 220] on div "6" at bounding box center [458, 213] width 25 height 21
type input "10/6/2025"
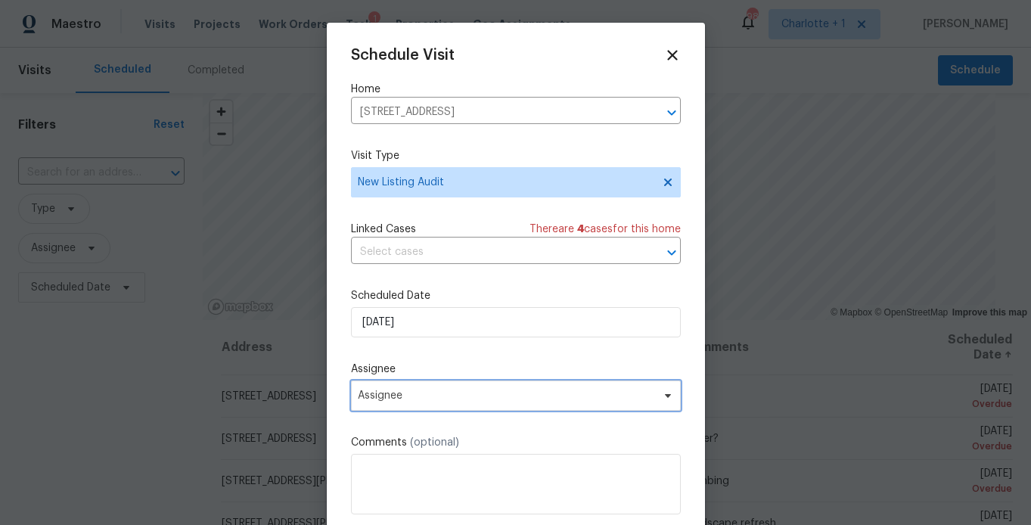
click at [440, 404] on span "Assignee" at bounding box center [516, 395] width 330 height 30
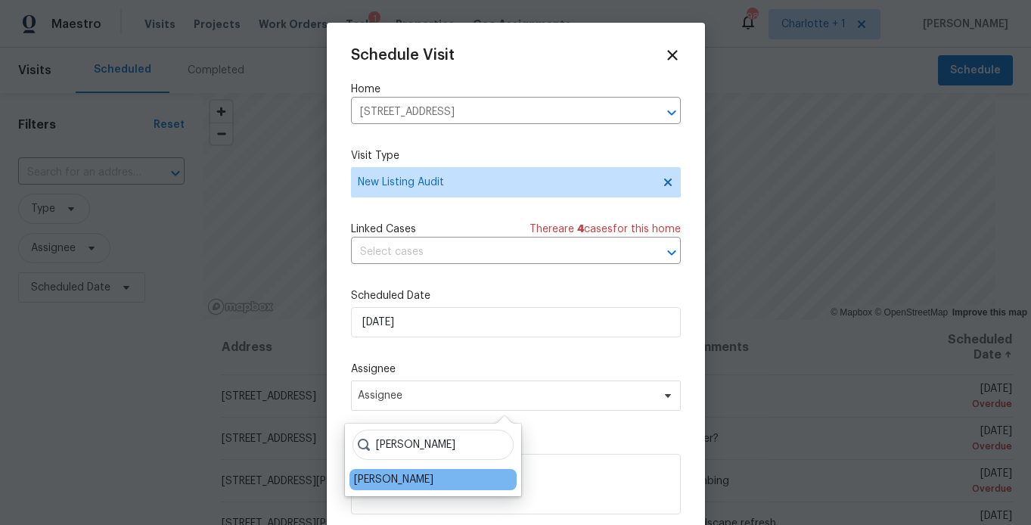
type input "brian f"
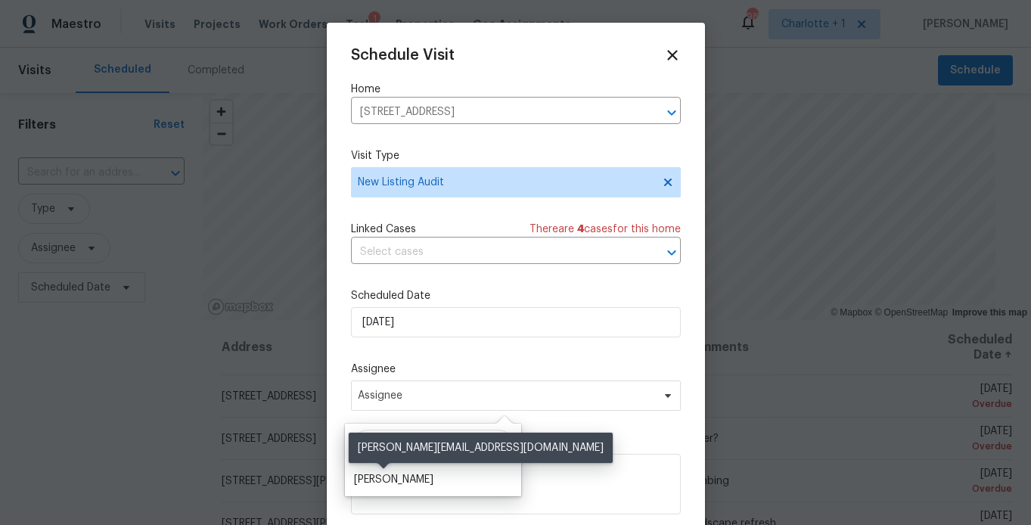
click at [393, 485] on div "[PERSON_NAME]" at bounding box center [393, 479] width 79 height 15
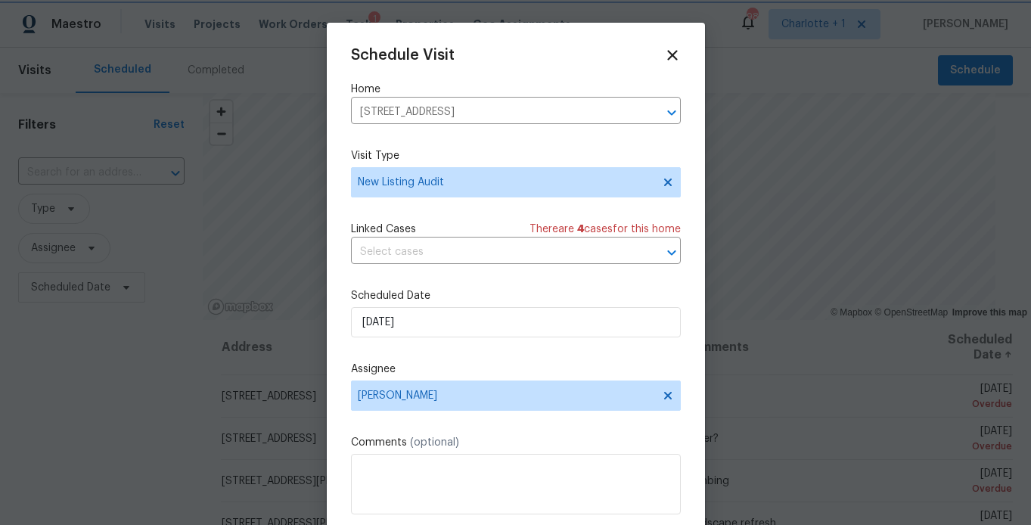
scroll to position [27, 0]
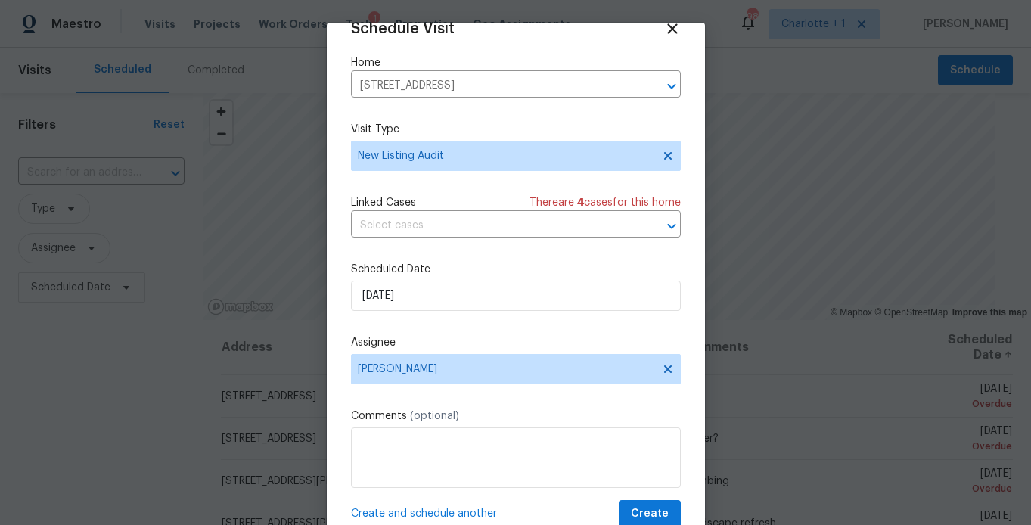
click at [441, 510] on span "Create and schedule another" at bounding box center [424, 513] width 146 height 15
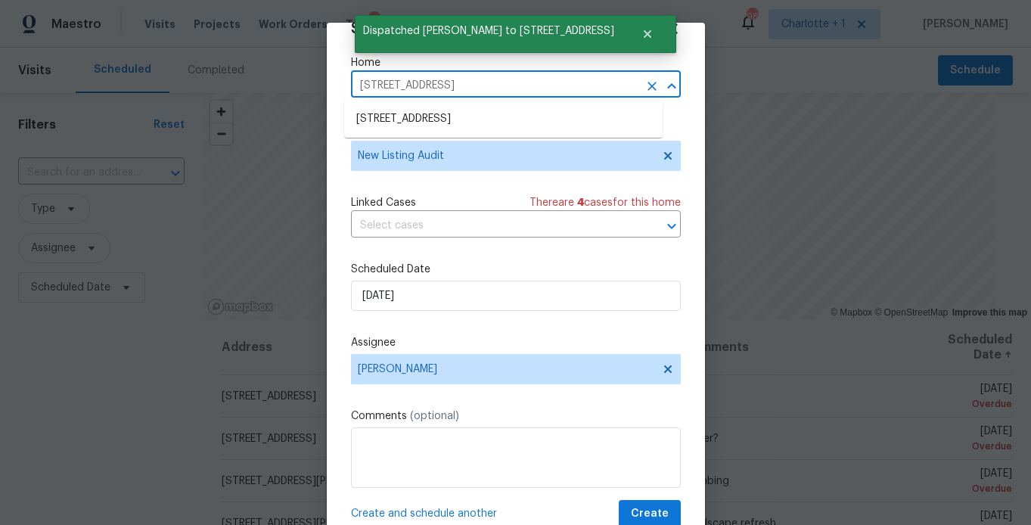
click at [569, 92] on input "2813 Faircroft Way, Monroe, NC 28110" at bounding box center [494, 85] width 287 height 23
type input "2007 for"
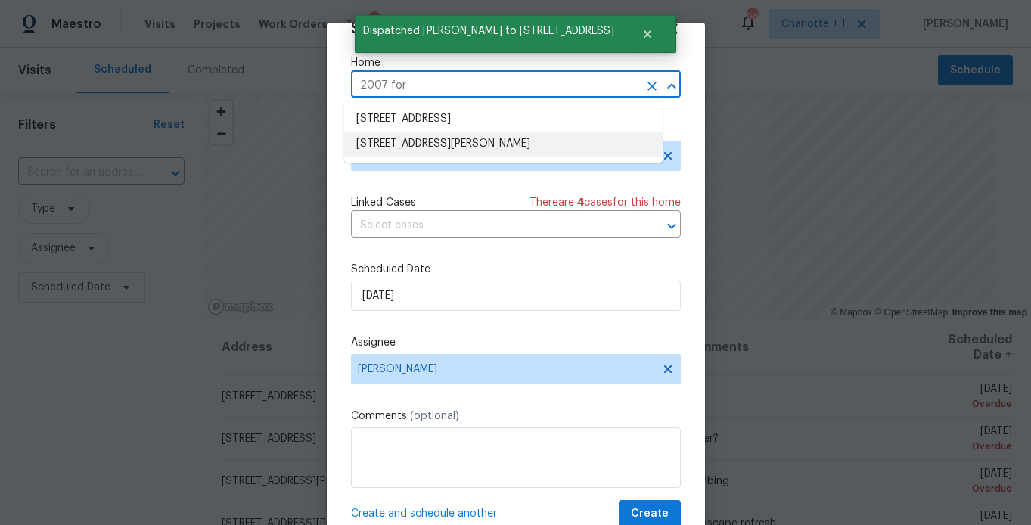
click at [457, 145] on li "2007 Forget Me Not Ln, Wingate, NC 28174" at bounding box center [503, 144] width 318 height 25
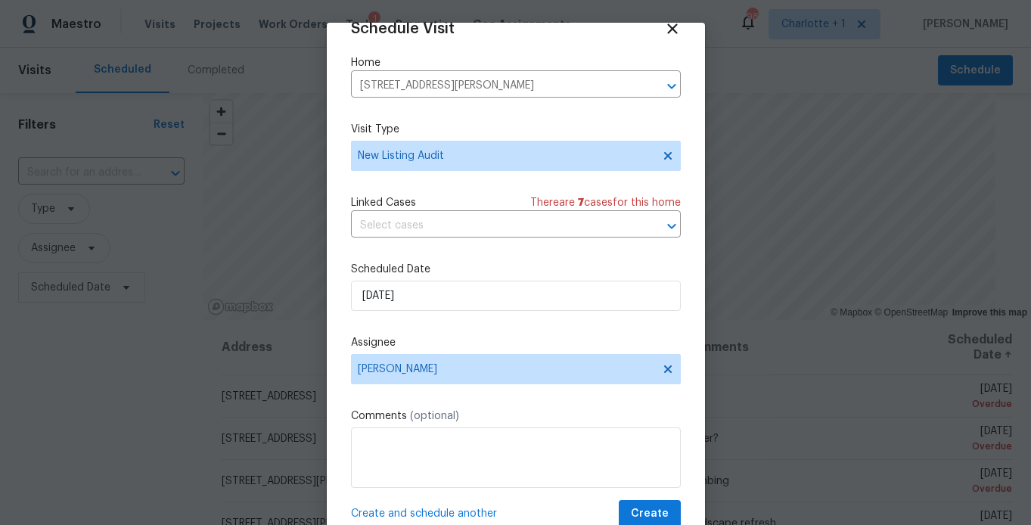
click at [436, 512] on span "Create and schedule another" at bounding box center [424, 513] width 146 height 15
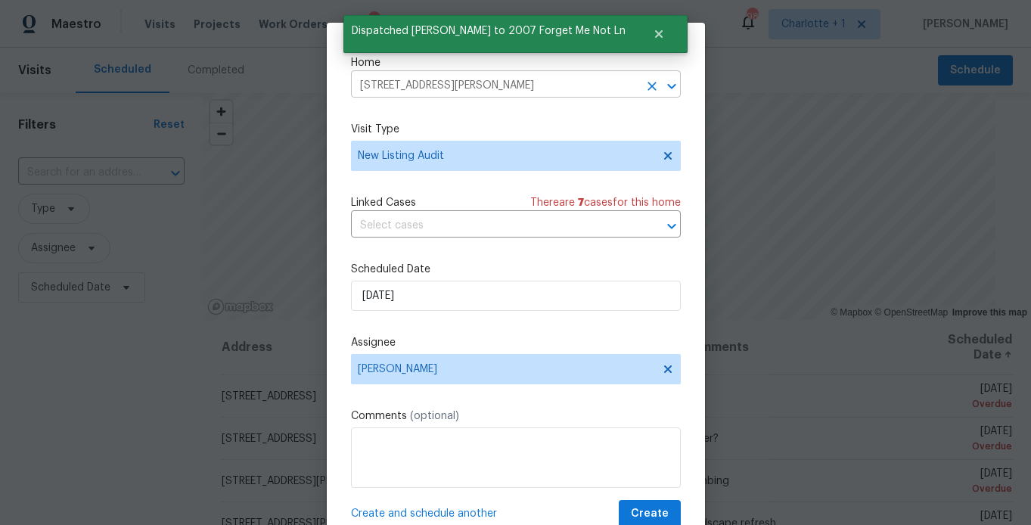
click at [576, 85] on input "2007 Forget Me Not Ln, Wingate, NC 28174" at bounding box center [494, 85] width 287 height 23
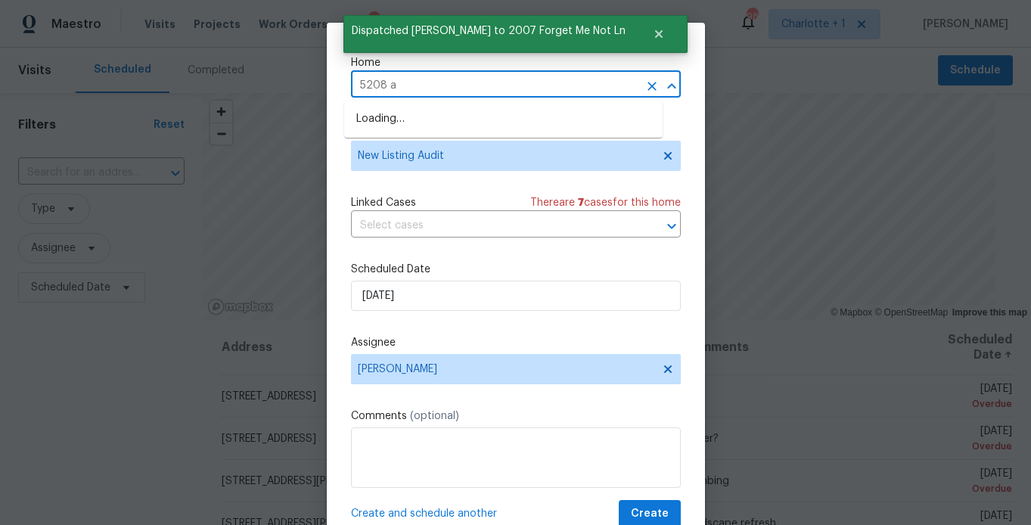
type input "5208 ad"
click at [458, 120] on li "5208 Admirals Lndg, Lancaster, SC 29720" at bounding box center [503, 119] width 318 height 25
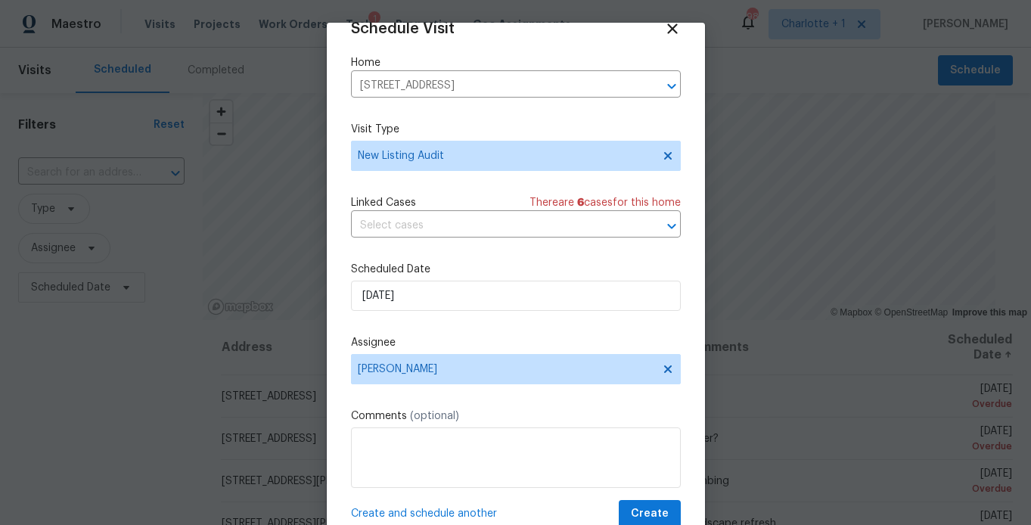
click at [457, 512] on span "Create and schedule another" at bounding box center [424, 513] width 146 height 15
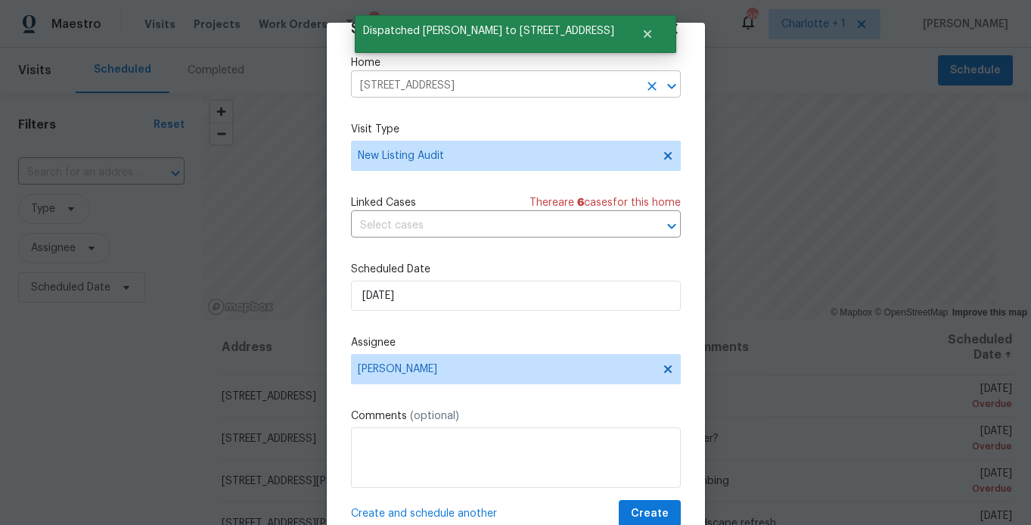
click at [564, 85] on input "5208 Admirals Lndg, Lancaster, SC 29720" at bounding box center [494, 85] width 287 height 23
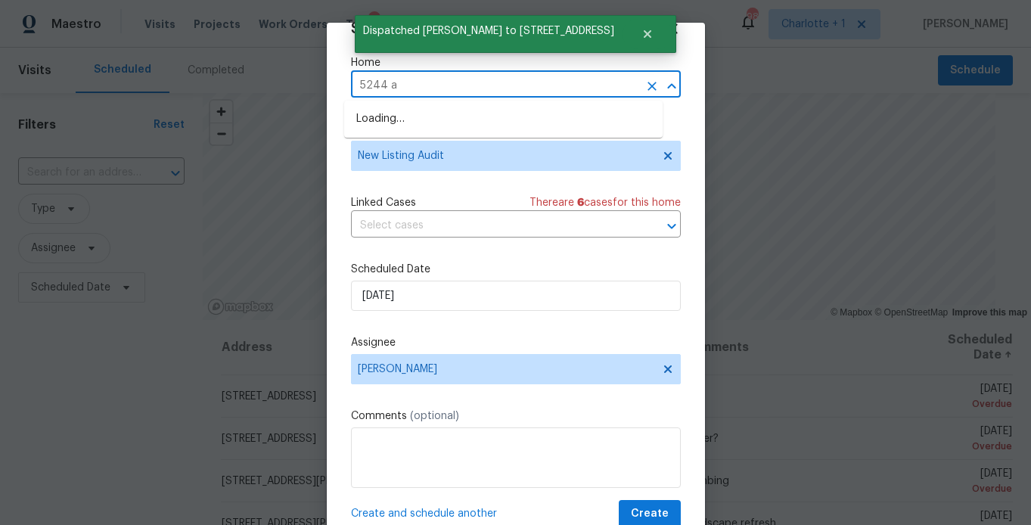
type input "5244 ad"
click at [519, 116] on li "5244 Admirals Lndg, Lancaster, SC 29720" at bounding box center [503, 119] width 318 height 25
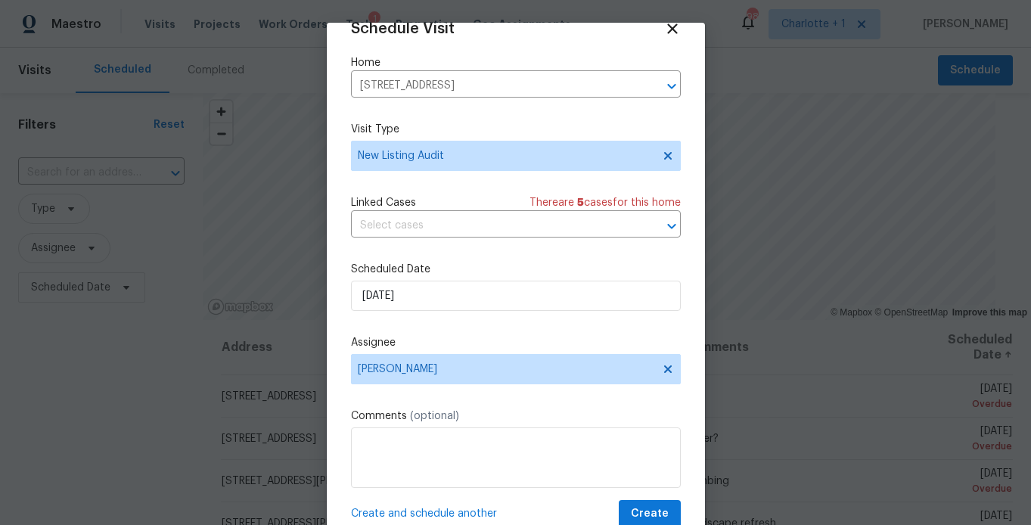
click at [433, 513] on span "Create and schedule another" at bounding box center [424, 513] width 146 height 15
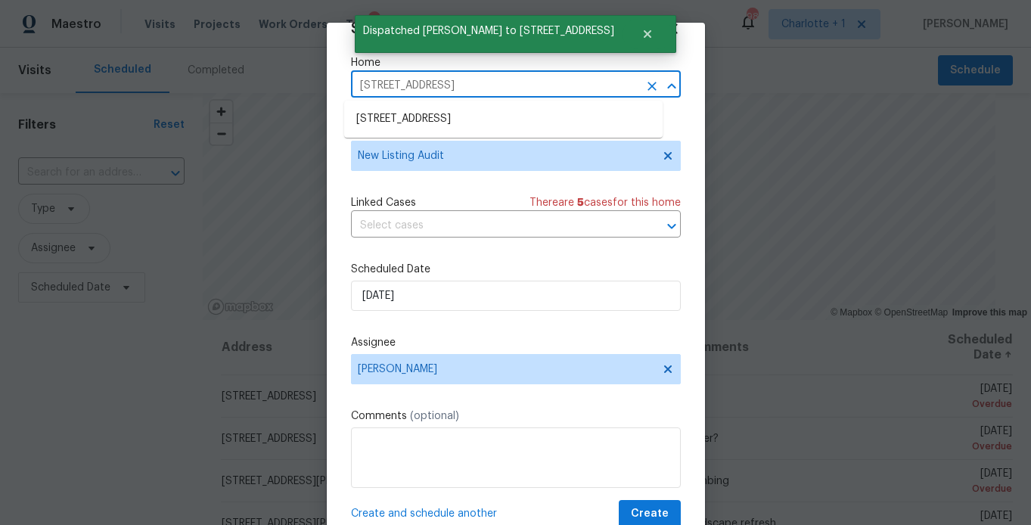
click at [569, 86] on input "5244 Admirals Lndg, Lancaster, SC 29720" at bounding box center [494, 85] width 287 height 23
type input "10180"
click at [510, 117] on li "10180 Lakeshore Dr, Lancaster, SC 29720" at bounding box center [503, 119] width 318 height 25
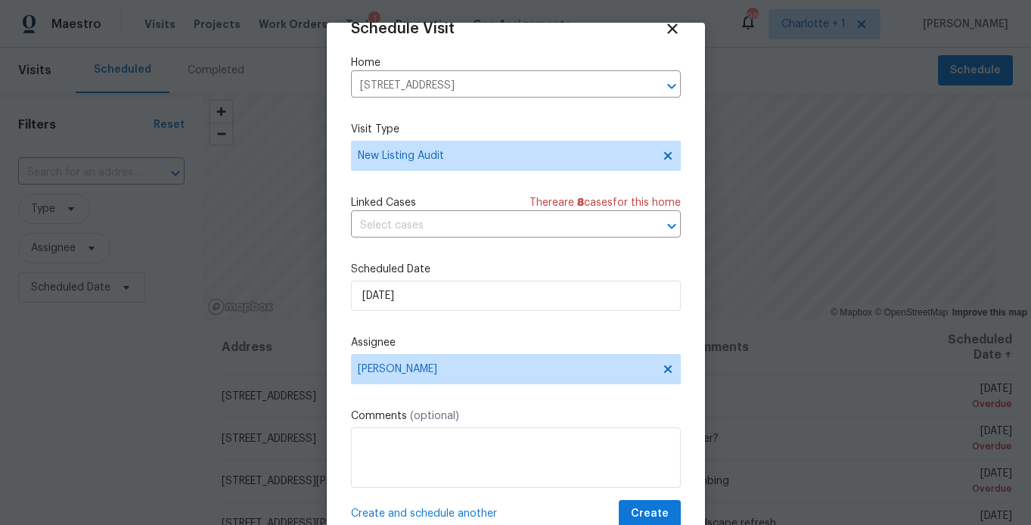
click at [470, 514] on span "Create and schedule another" at bounding box center [424, 513] width 146 height 15
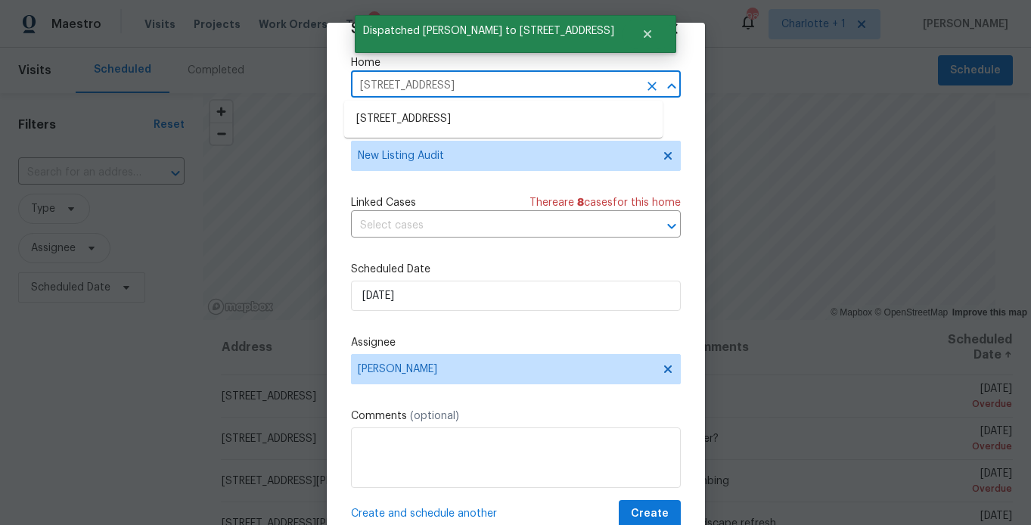
click at [557, 85] on input "10180 Lakeshore Dr, Lancaster, SC 29720" at bounding box center [494, 85] width 287 height 23
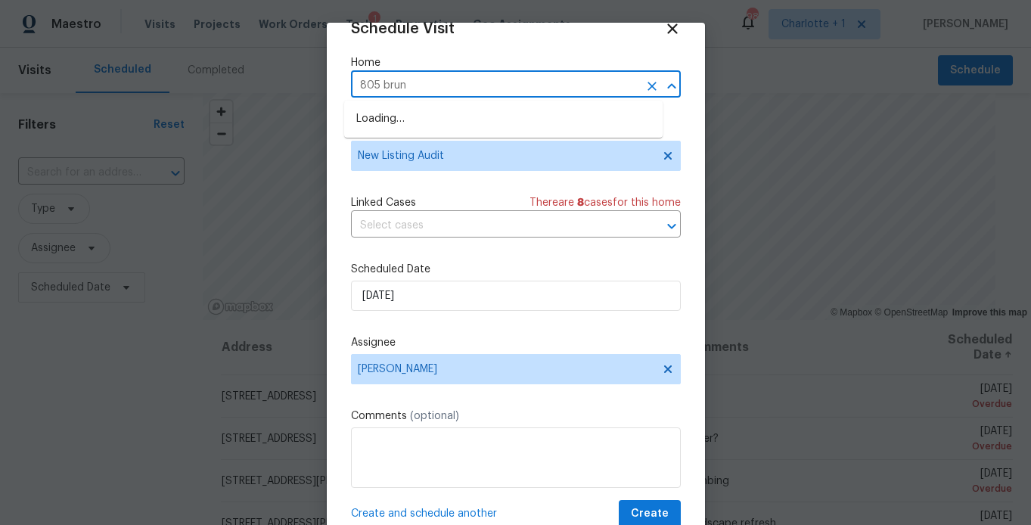
type input "805 bruns"
click at [508, 116] on li "805 Brunswick Dr, Rock Hill, SC 29730" at bounding box center [503, 119] width 318 height 25
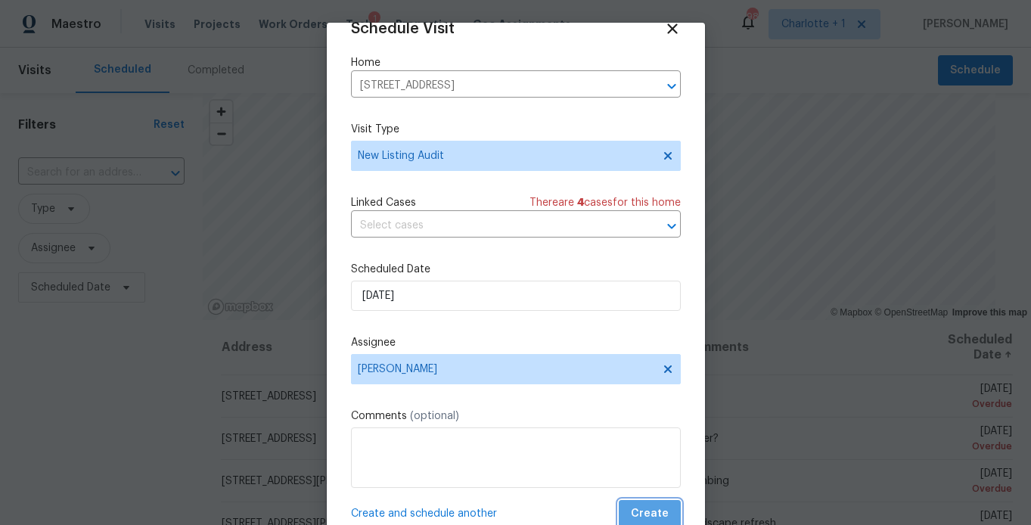
click at [637, 517] on span "Create" at bounding box center [650, 513] width 38 height 19
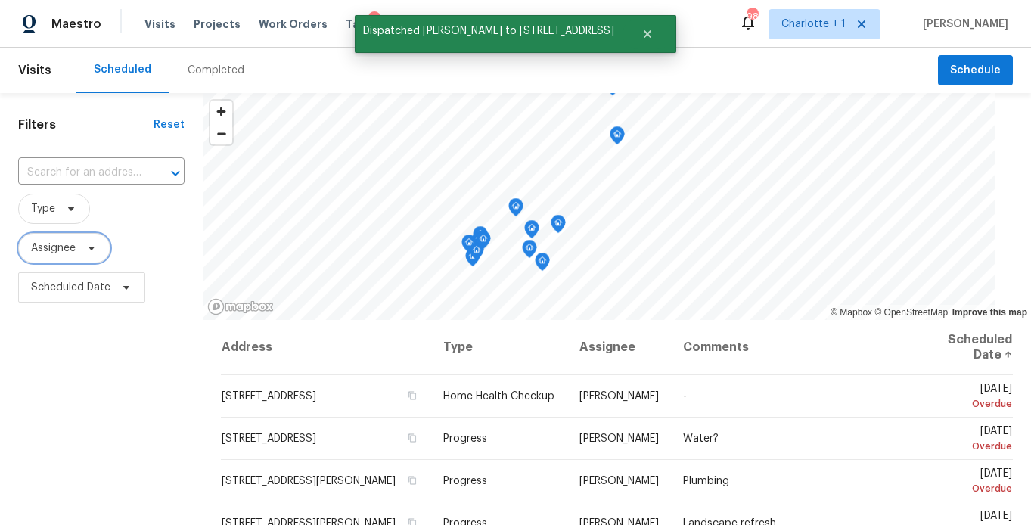
click at [68, 243] on span "Assignee" at bounding box center [53, 247] width 45 height 15
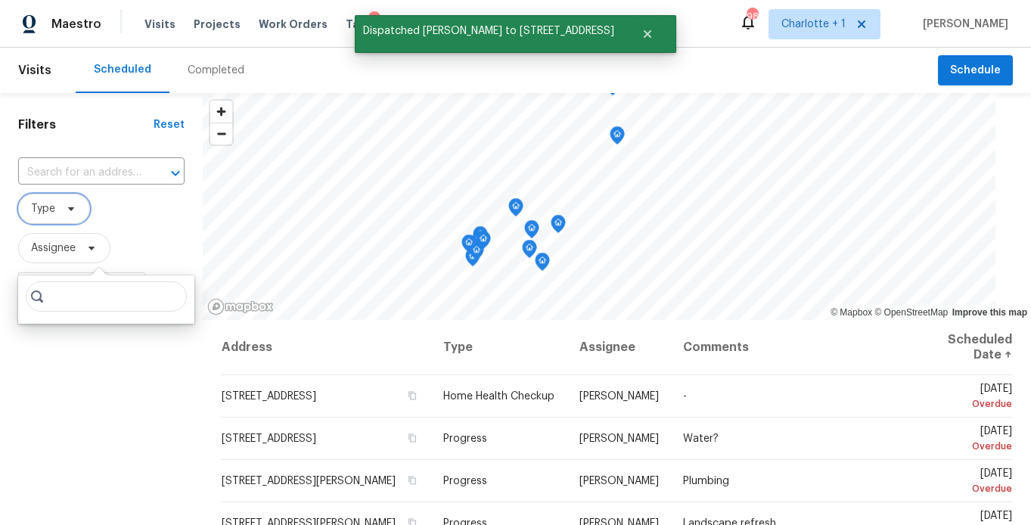
click at [59, 213] on span "Type" at bounding box center [54, 209] width 72 height 30
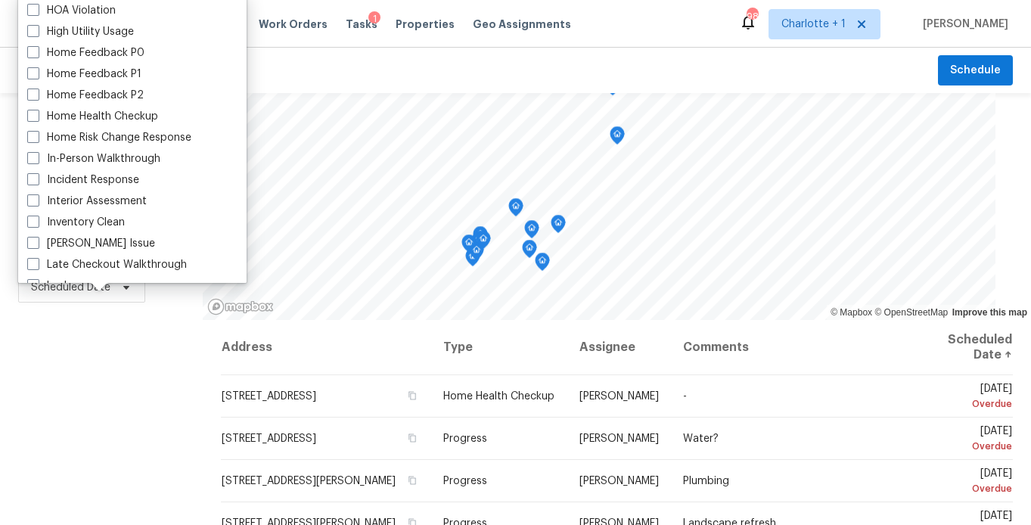
scroll to position [458, 0]
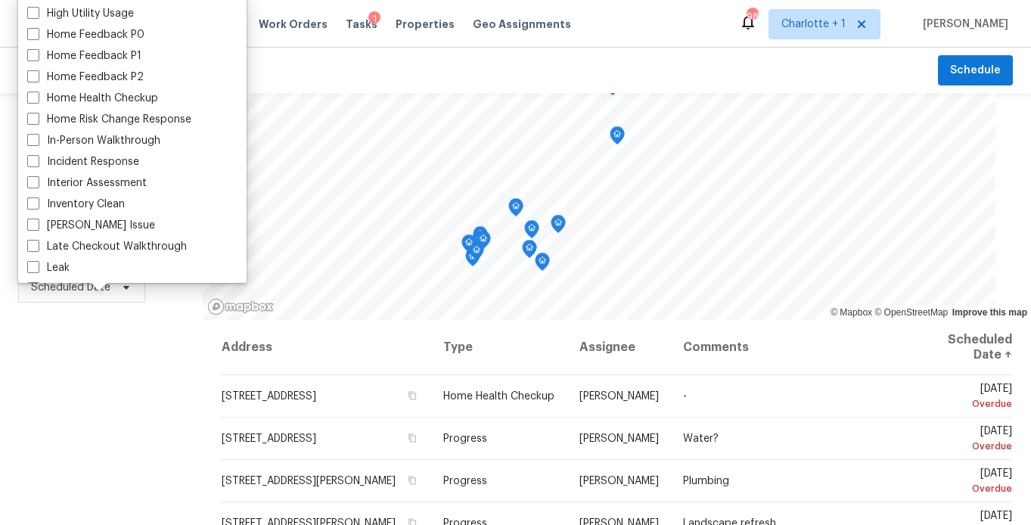
click at [163, 414] on div "Filters Reset ​ Type Assignee Scheduled Date" at bounding box center [101, 416] width 203 height 647
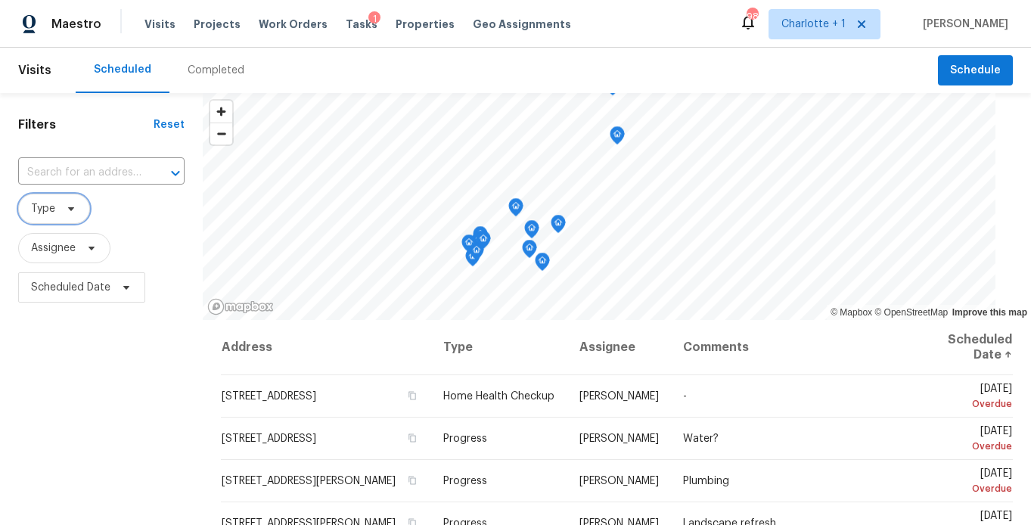
click at [61, 209] on span at bounding box center [69, 209] width 17 height 12
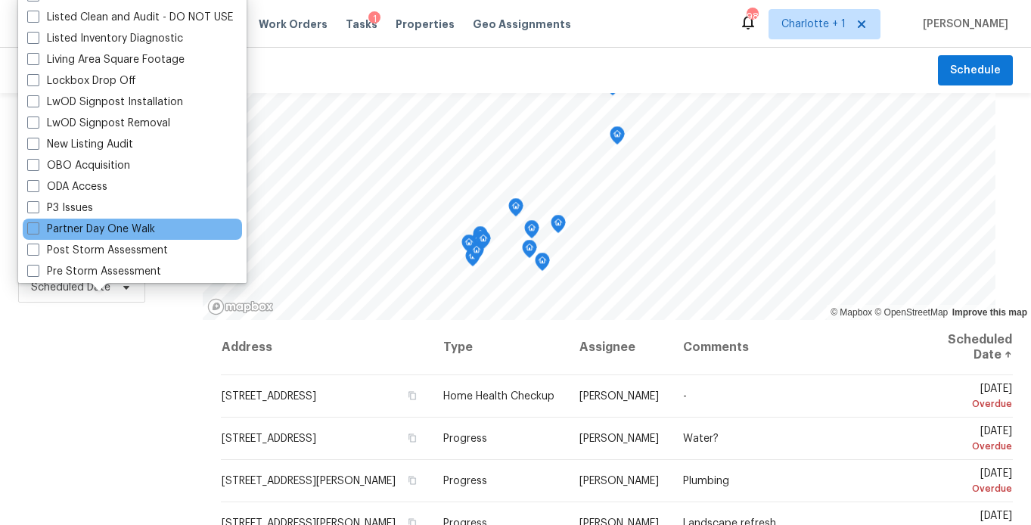
scroll to position [748, 0]
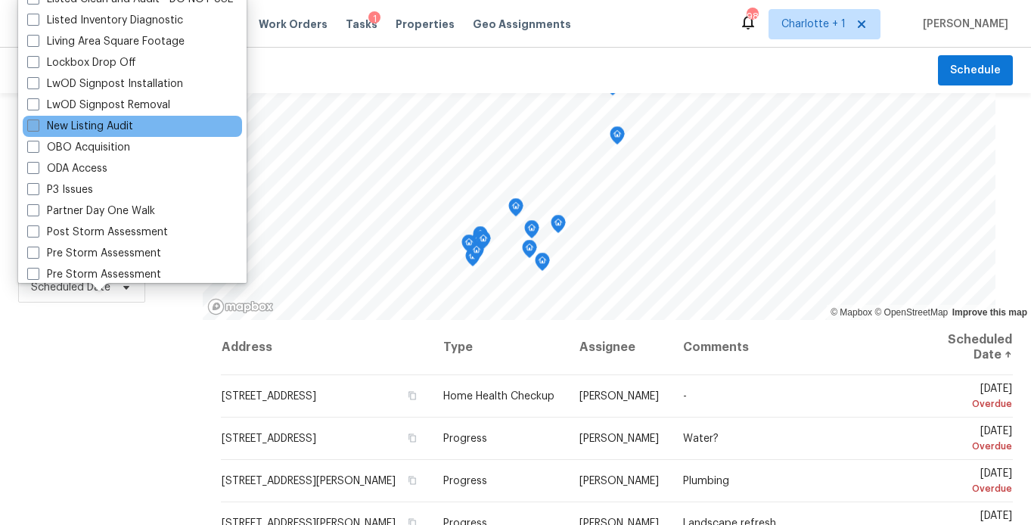
click at [92, 127] on label "New Listing Audit" at bounding box center [80, 126] width 106 height 15
click at [37, 127] on input "New Listing Audit" at bounding box center [32, 124] width 10 height 10
checkbox input "true"
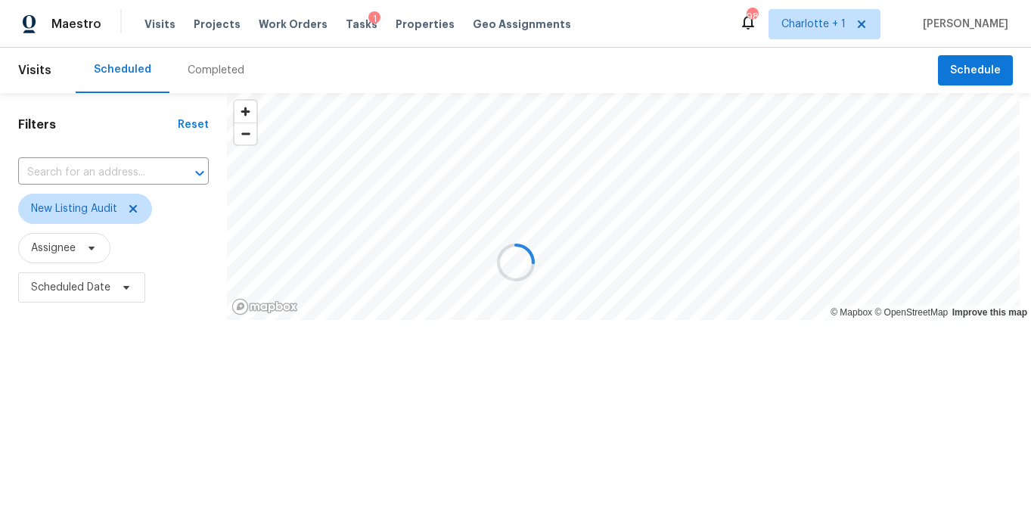
click at [97, 344] on div at bounding box center [515, 262] width 1031 height 525
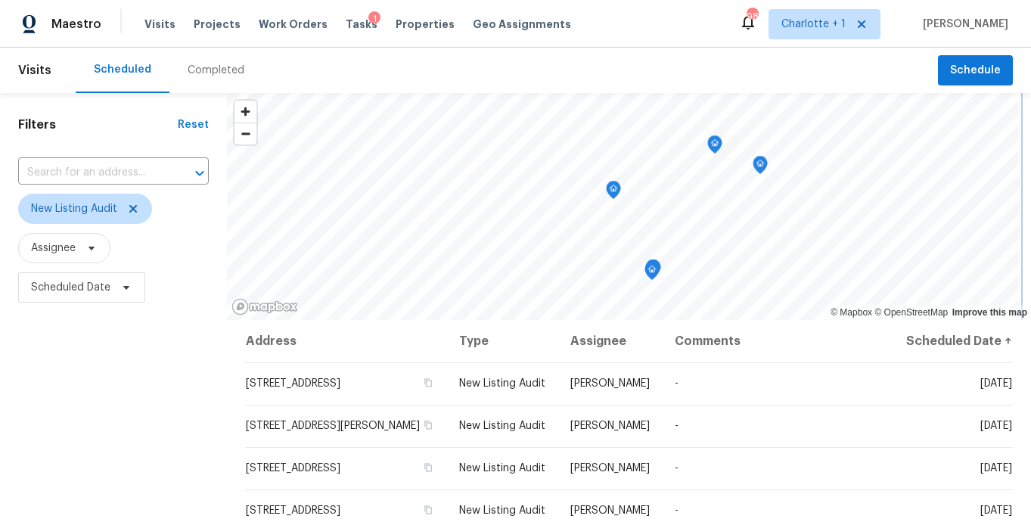
scroll to position [2, 0]
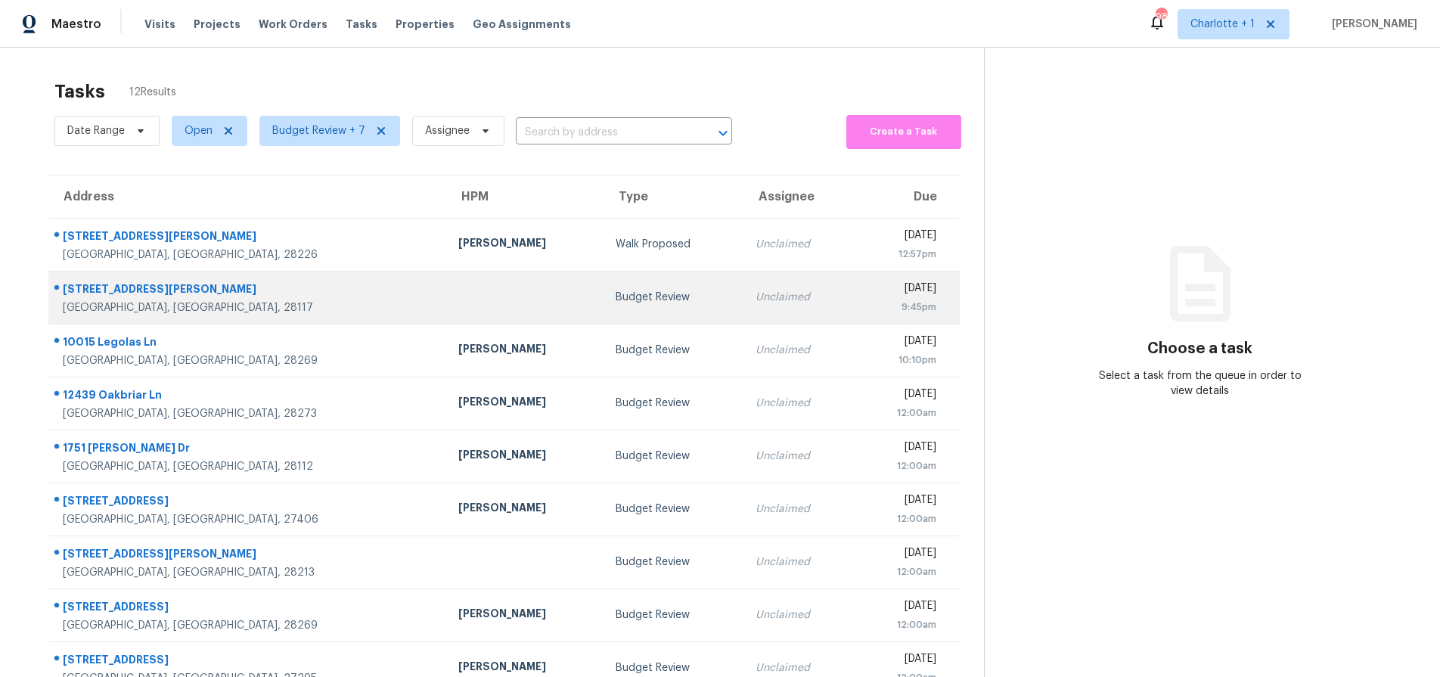
click at [863, 321] on td "[DATE] 9:45pm" at bounding box center [907, 297] width 106 height 53
